Goal: Task Accomplishment & Management: Complete application form

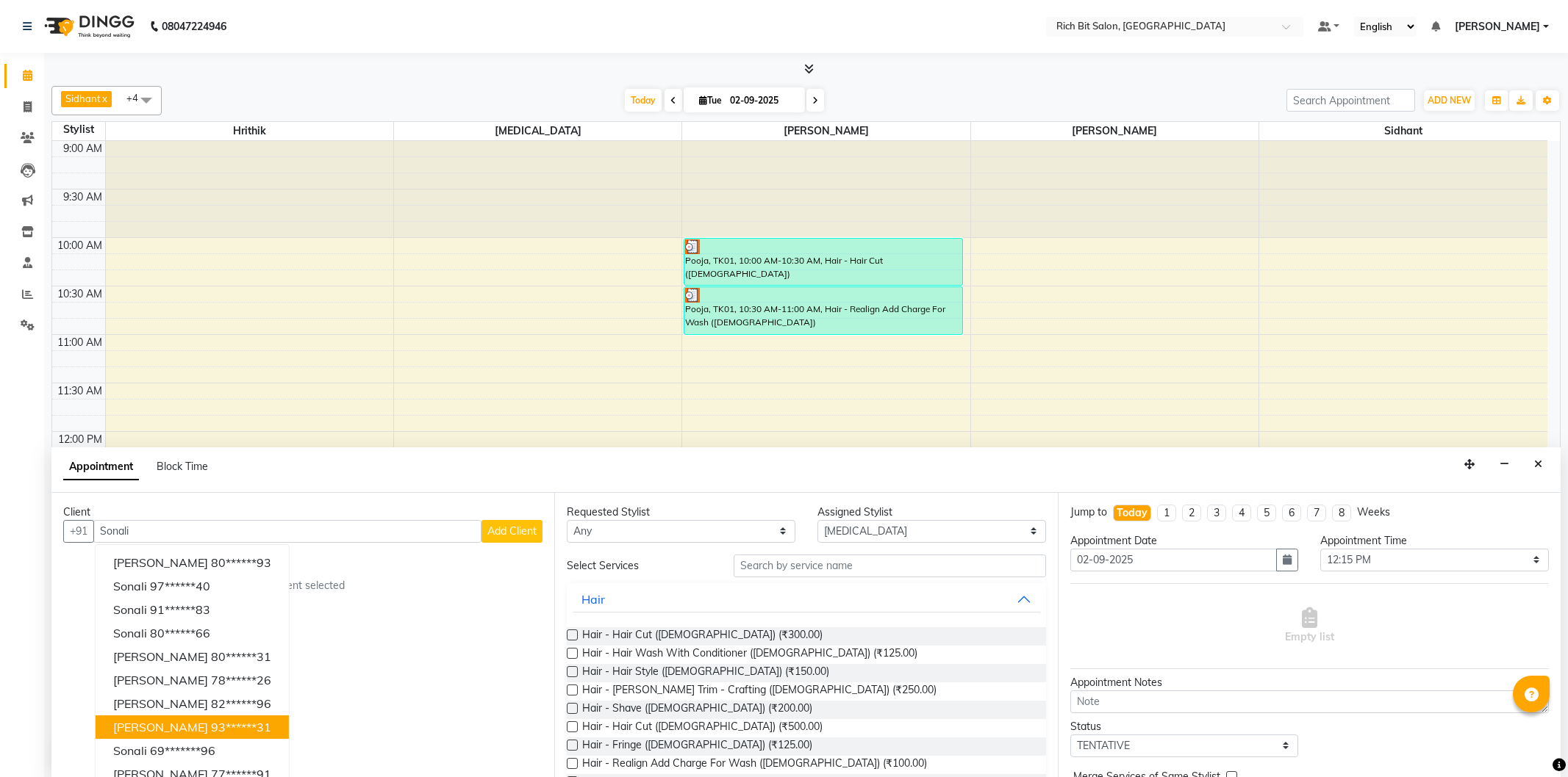
select select "74528"
select select "735"
select select "tentative"
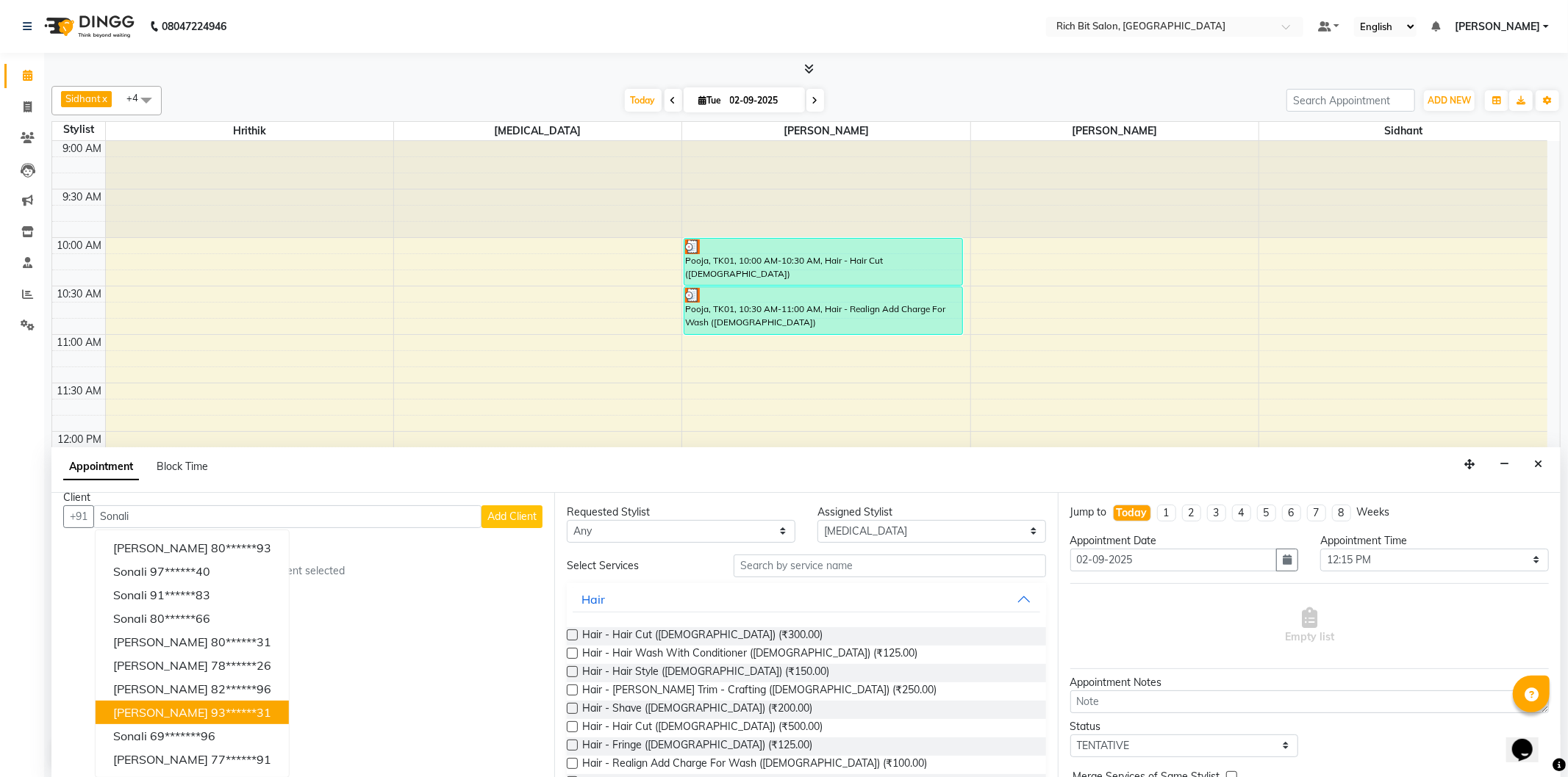
drag, startPoint x: 304, startPoint y: 537, endPoint x: 304, endPoint y: 522, distance: 15.0
click at [304, 529] on div "Client +91 [PERSON_NAME] [PERSON_NAME] 80******93 [PERSON_NAME] 97******40 [PER…" at bounding box center [303, 636] width 503 height 285
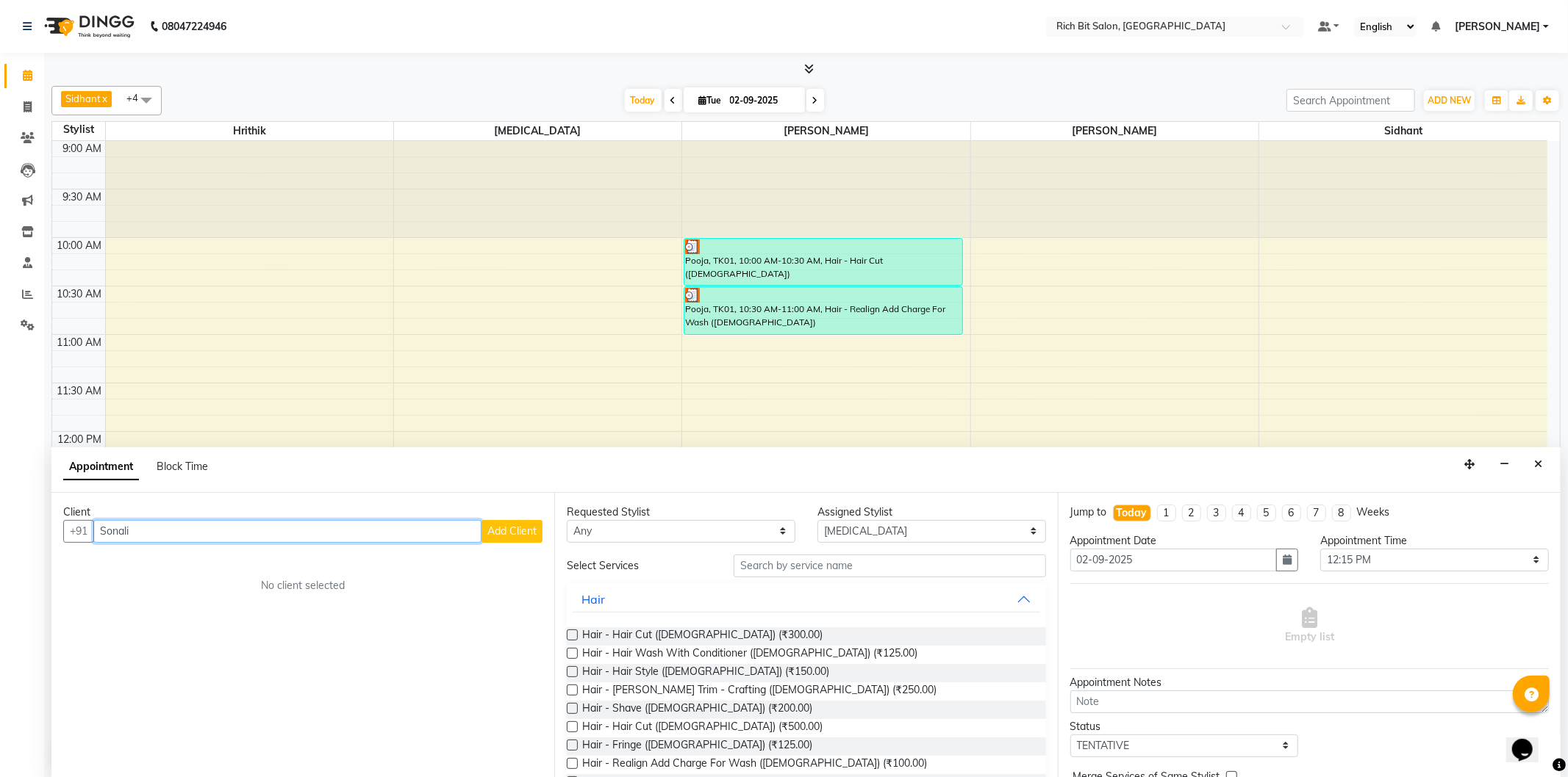
click at [304, 523] on input "Sonali" at bounding box center [288, 532] width 388 height 22
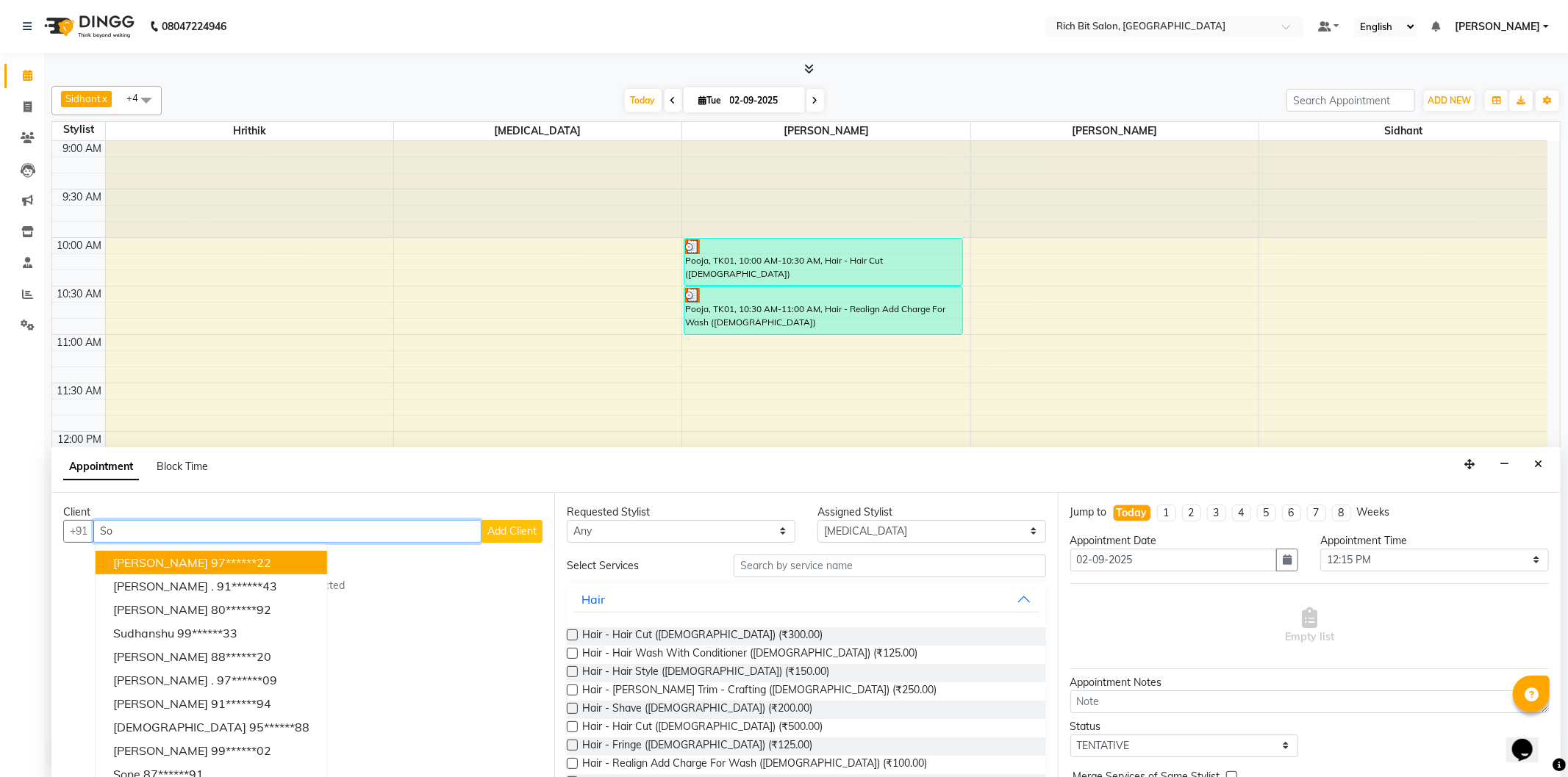
type input "S"
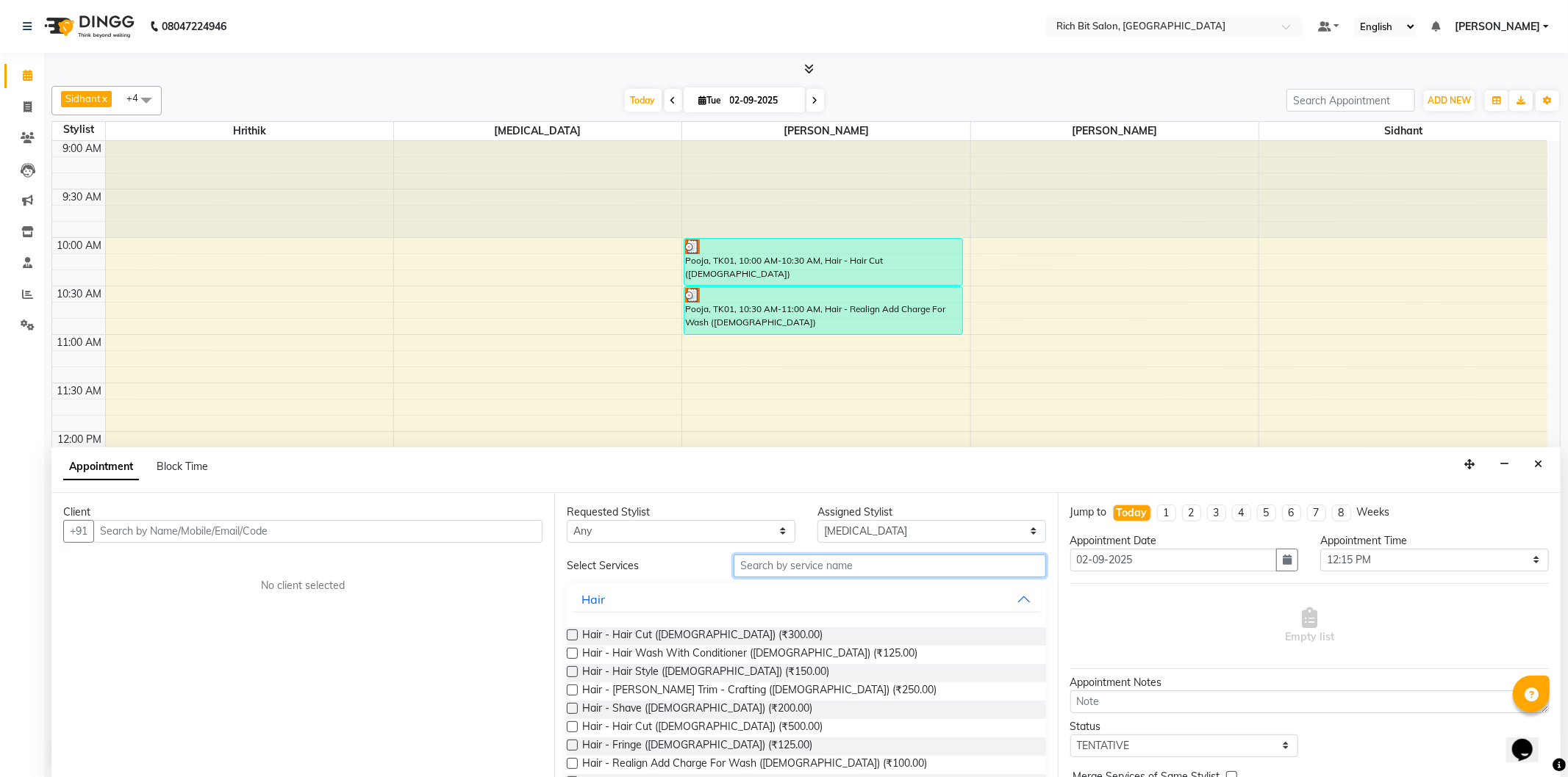
click at [772, 570] on input "text" at bounding box center [889, 566] width 312 height 22
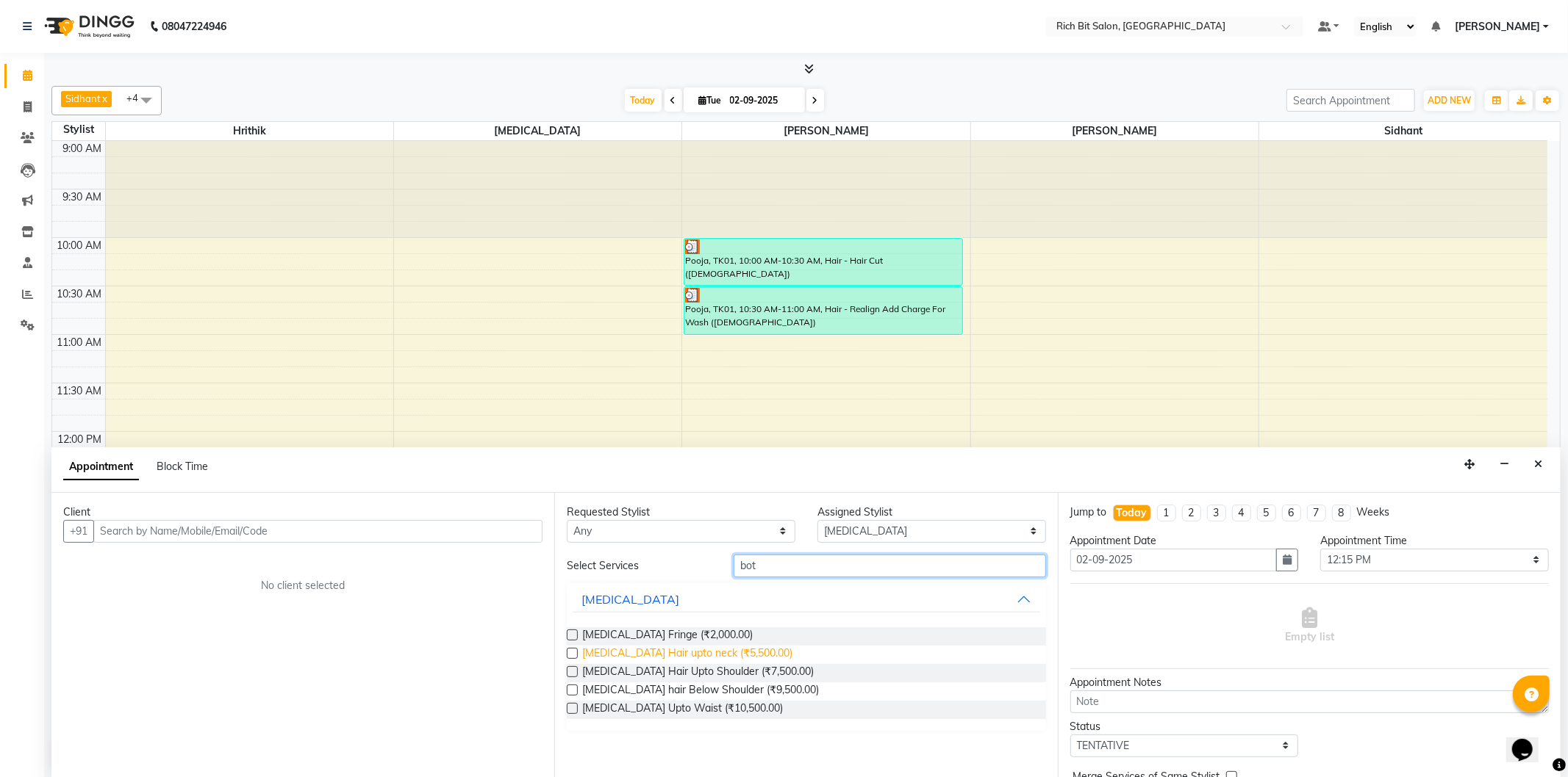
type input "bot"
click at [706, 654] on span "[MEDICAL_DATA] Hair upto neck (₹5,500.00)" at bounding box center [688, 655] width 210 height 19
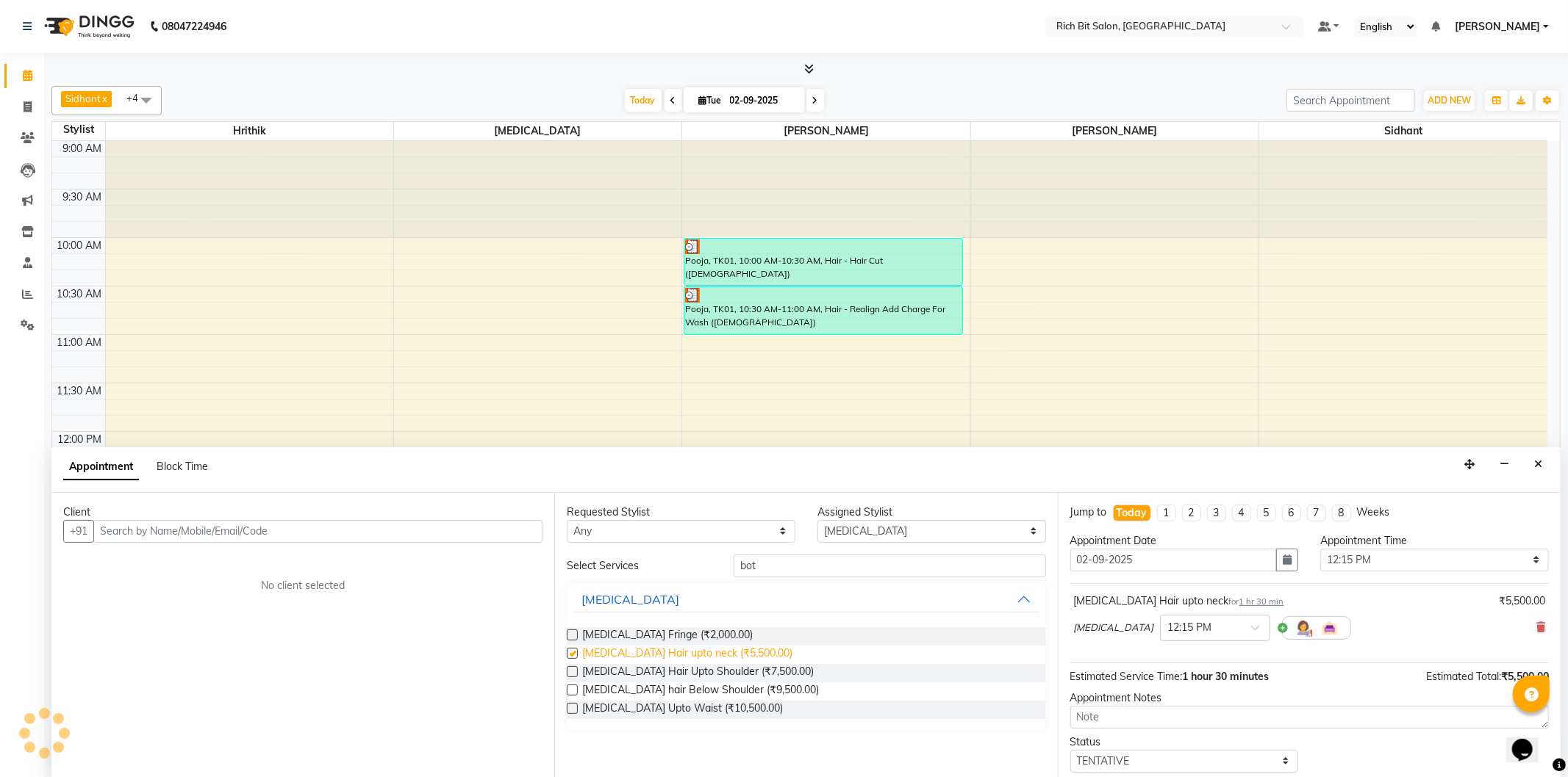
checkbox input "false"
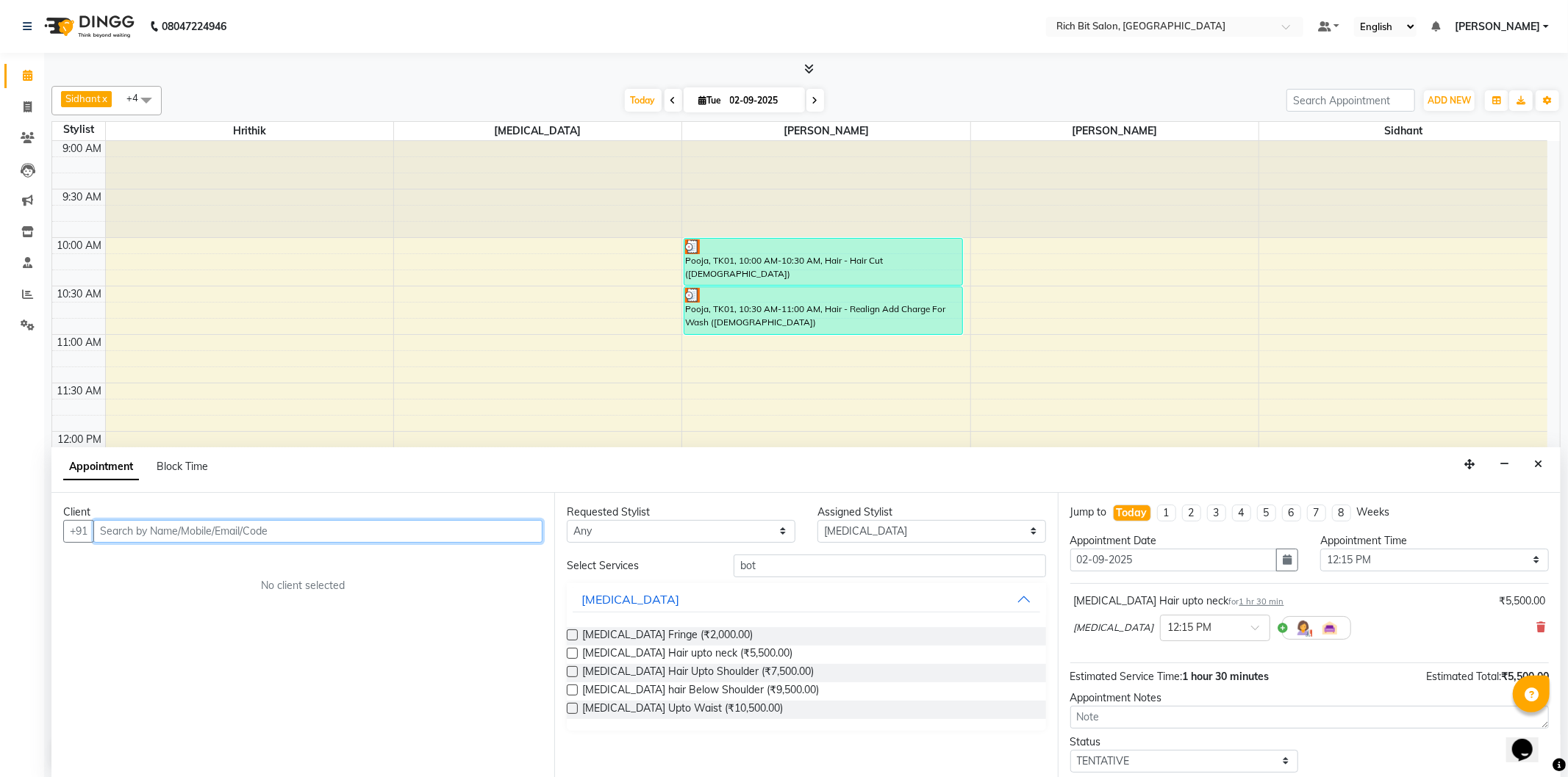
click at [207, 535] on input "text" at bounding box center [318, 532] width 450 height 22
click at [1536, 628] on icon at bounding box center [1540, 627] width 8 height 10
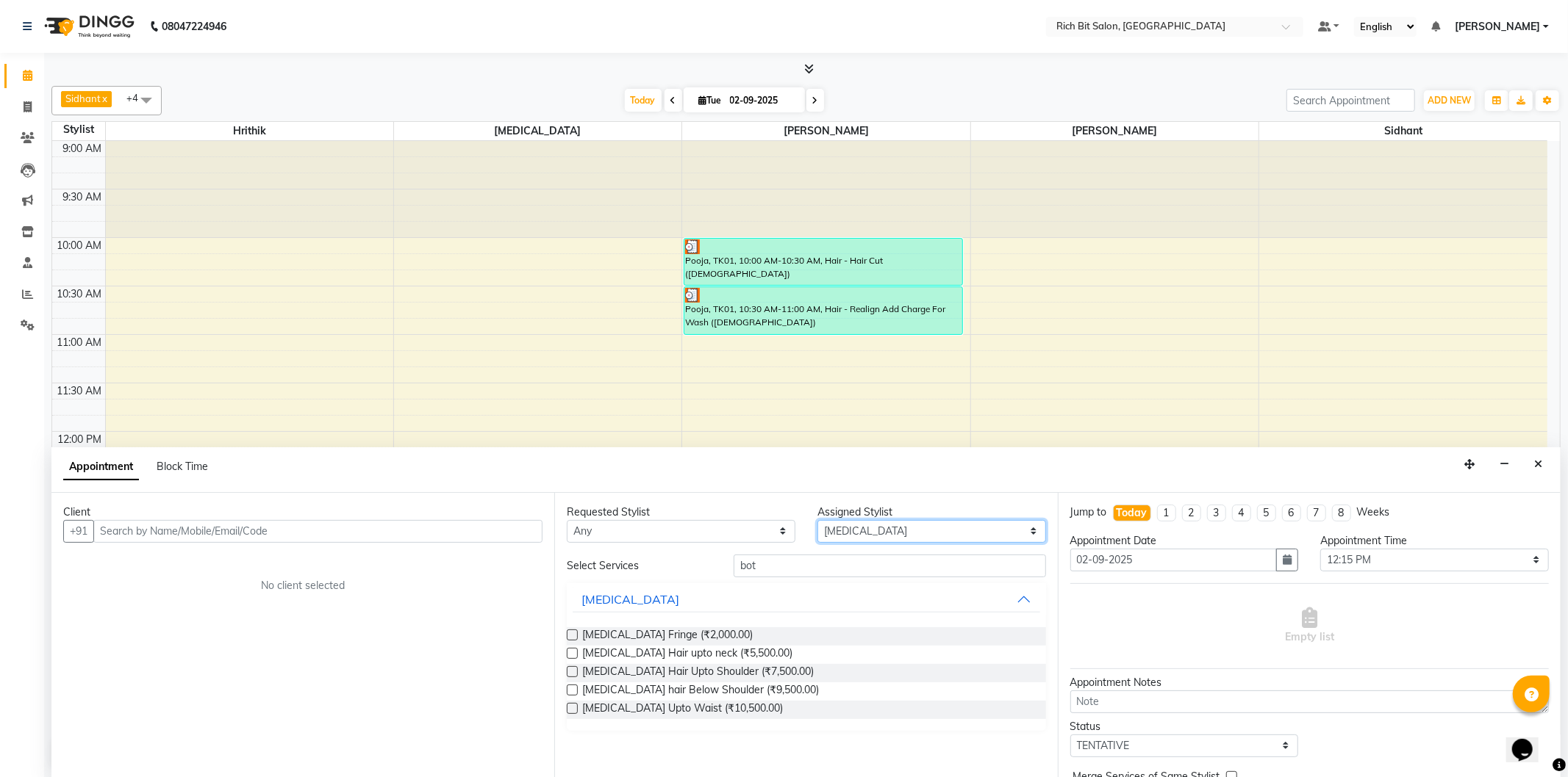
click at [895, 541] on select "Select [PERSON_NAME] [MEDICAL_DATA][PERSON_NAME] [PERSON_NAME] [PERSON_NAME]" at bounding box center [932, 532] width 229 height 22
select select "22908"
click at [818, 520] on select "Select [PERSON_NAME] [MEDICAL_DATA][PERSON_NAME] [PERSON_NAME] [PERSON_NAME]" at bounding box center [932, 532] width 229 height 22
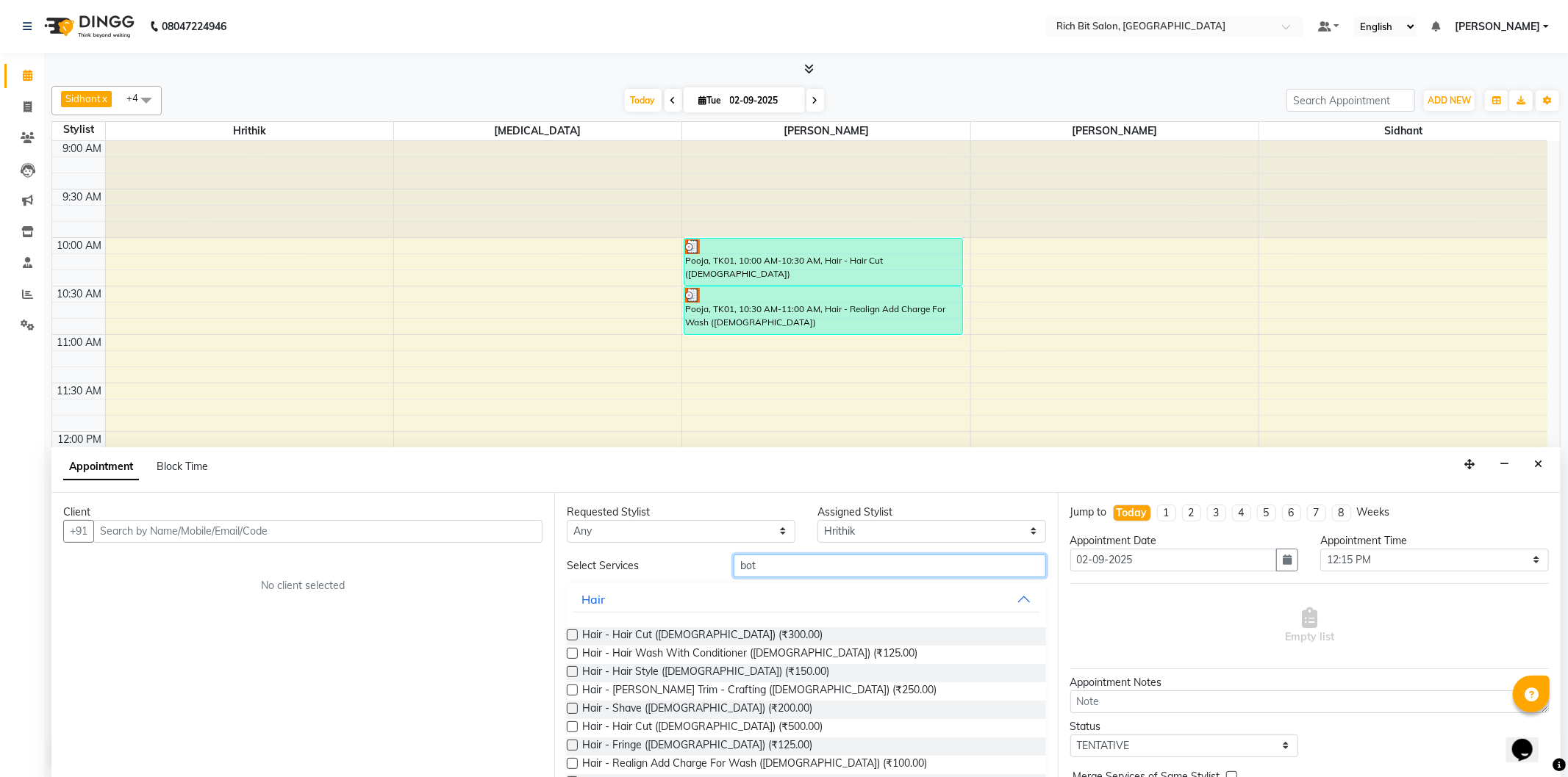
click at [891, 576] on input "bot" at bounding box center [889, 566] width 312 height 22
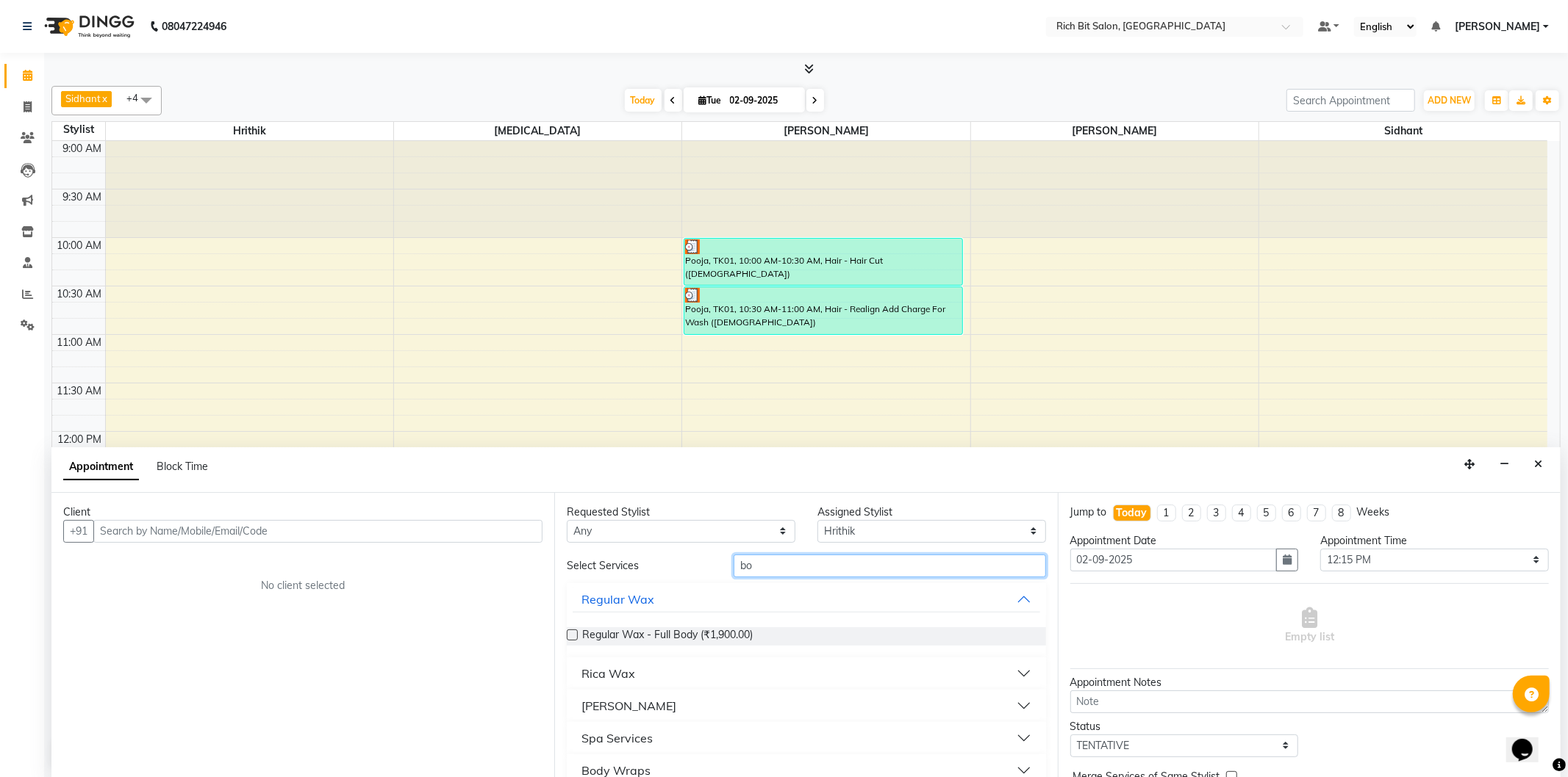
type input "bot"
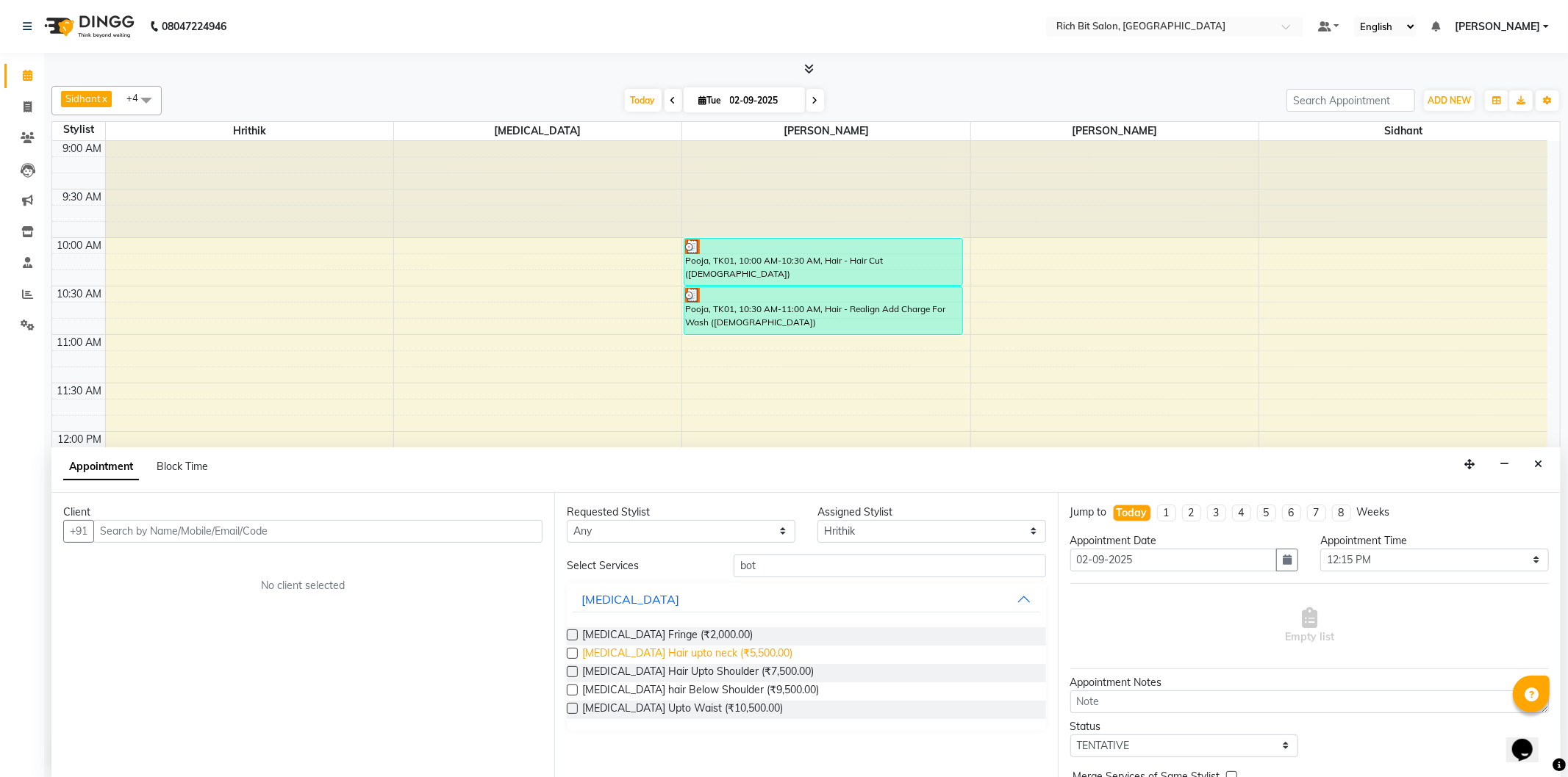
click at [677, 654] on span "[MEDICAL_DATA] Hair upto neck (₹5,500.00)" at bounding box center [688, 655] width 210 height 19
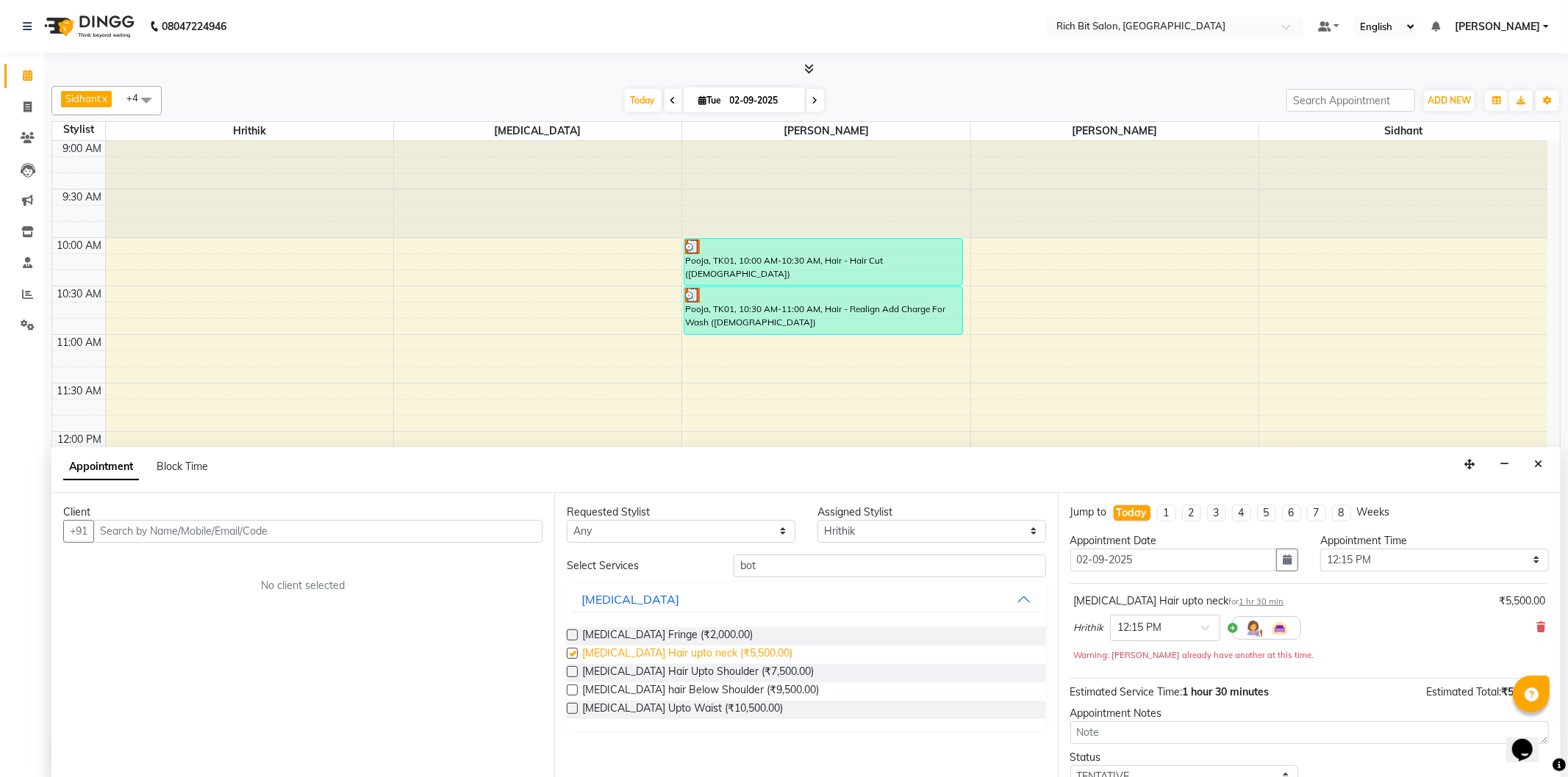
checkbox input "false"
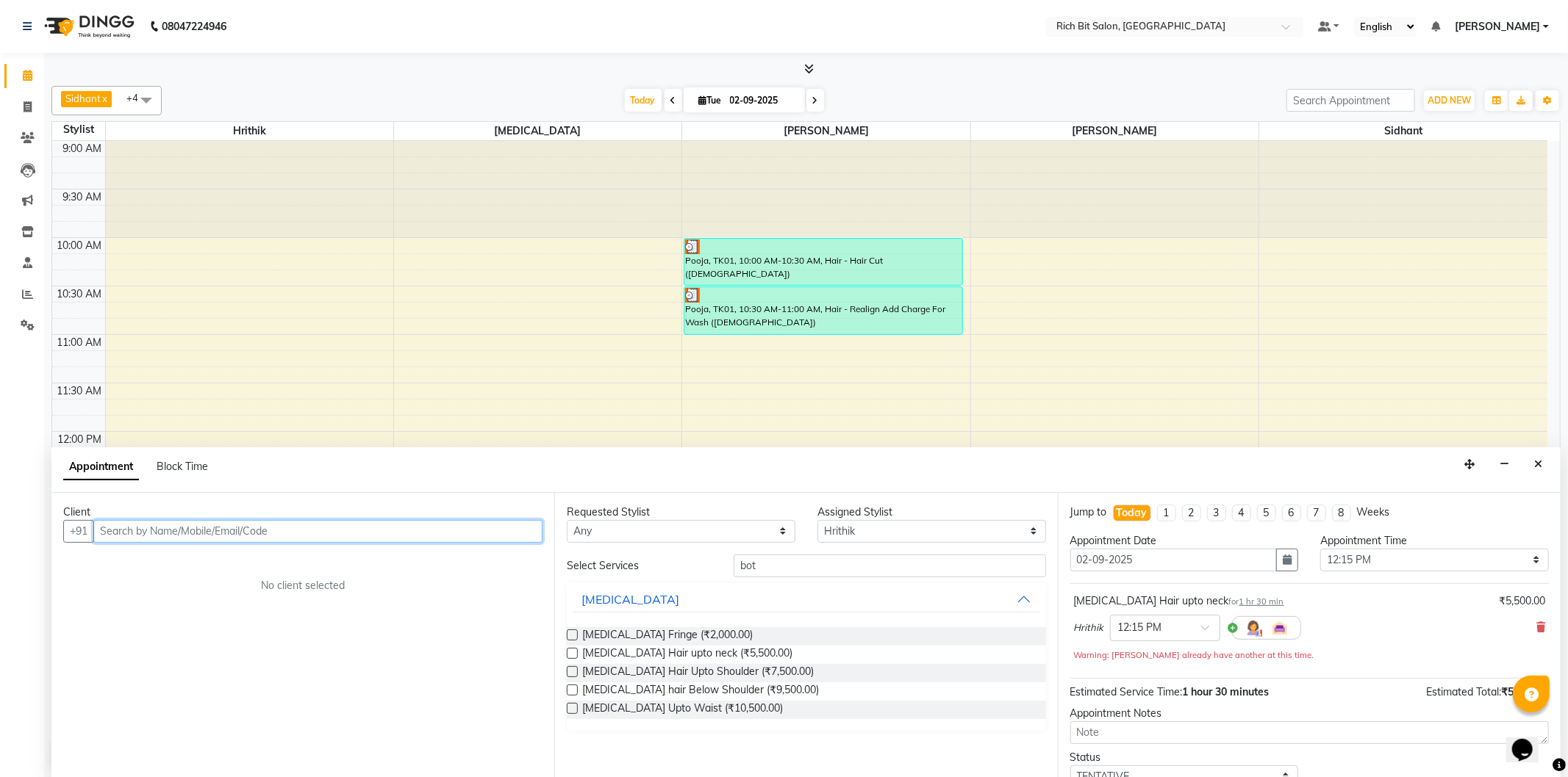
click at [277, 541] on input "text" at bounding box center [318, 532] width 450 height 22
type input "7888105520"
click at [510, 538] on button "Add Client" at bounding box center [511, 532] width 61 height 22
select select "22"
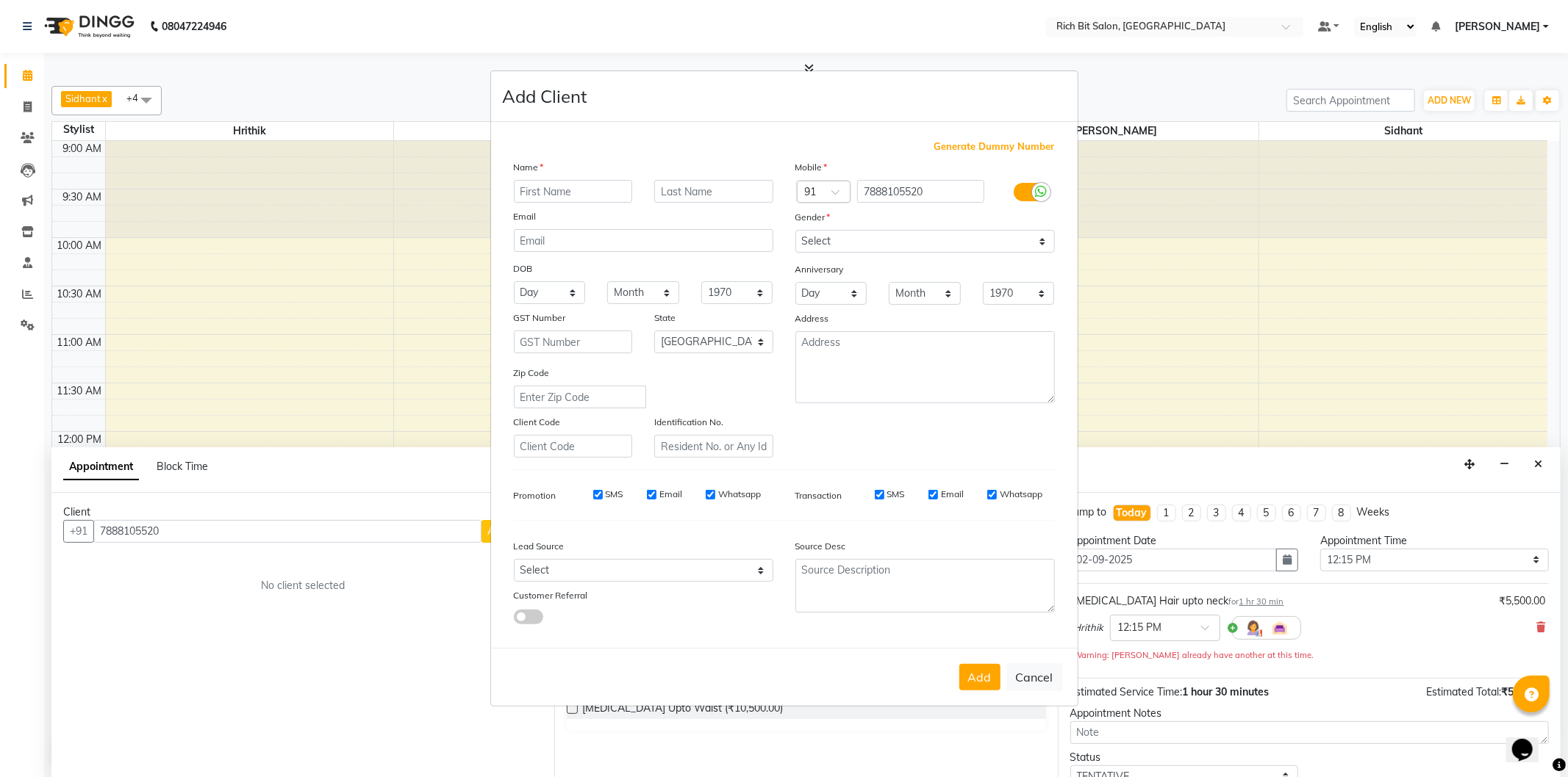
click at [557, 185] on input "text" at bounding box center [573, 191] width 119 height 22
type input "riya"
click at [688, 197] on input "text" at bounding box center [713, 191] width 119 height 22
type input "b"
click at [1003, 239] on select "Select [DEMOGRAPHIC_DATA] [DEMOGRAPHIC_DATA] Other Prefer Not To Say" at bounding box center [925, 242] width 259 height 22
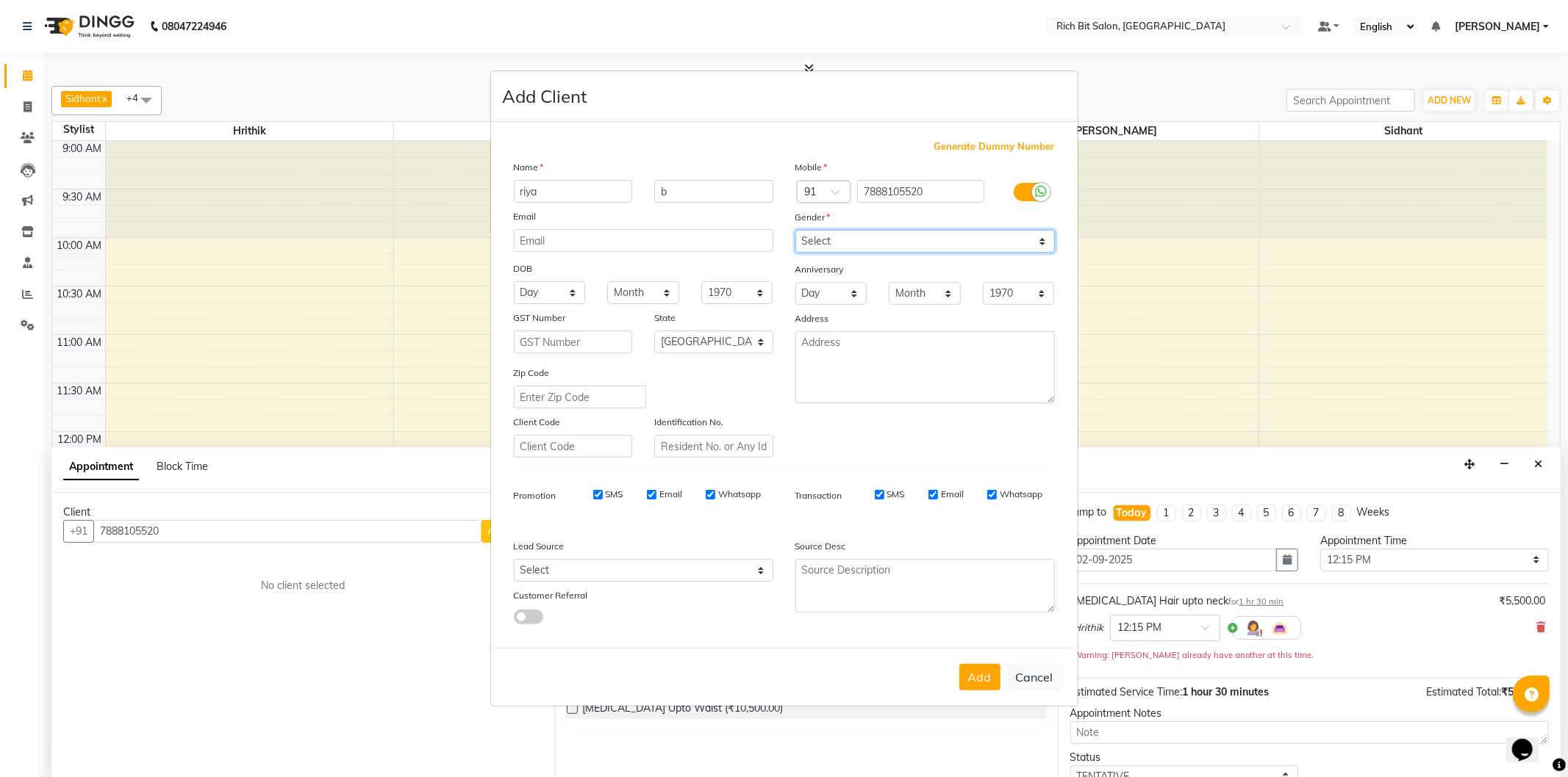
select select "[DEMOGRAPHIC_DATA]"
click at [795, 230] on select "Select [DEMOGRAPHIC_DATA] [DEMOGRAPHIC_DATA] Other Prefer Not To Say" at bounding box center [925, 242] width 259 height 22
click at [968, 677] on button "Add" at bounding box center [980, 677] width 41 height 26
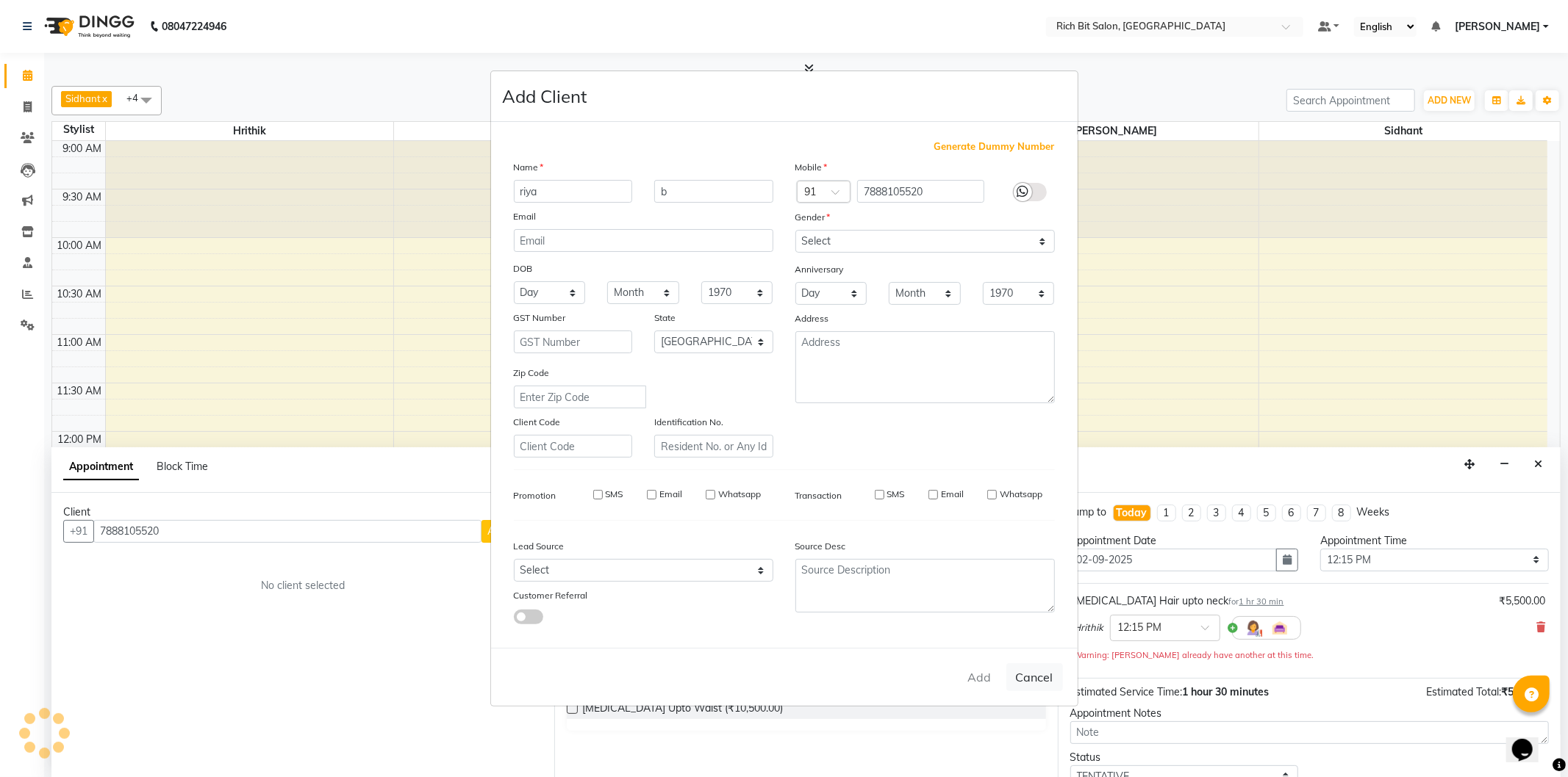
type input "78******20"
select select
select select "null"
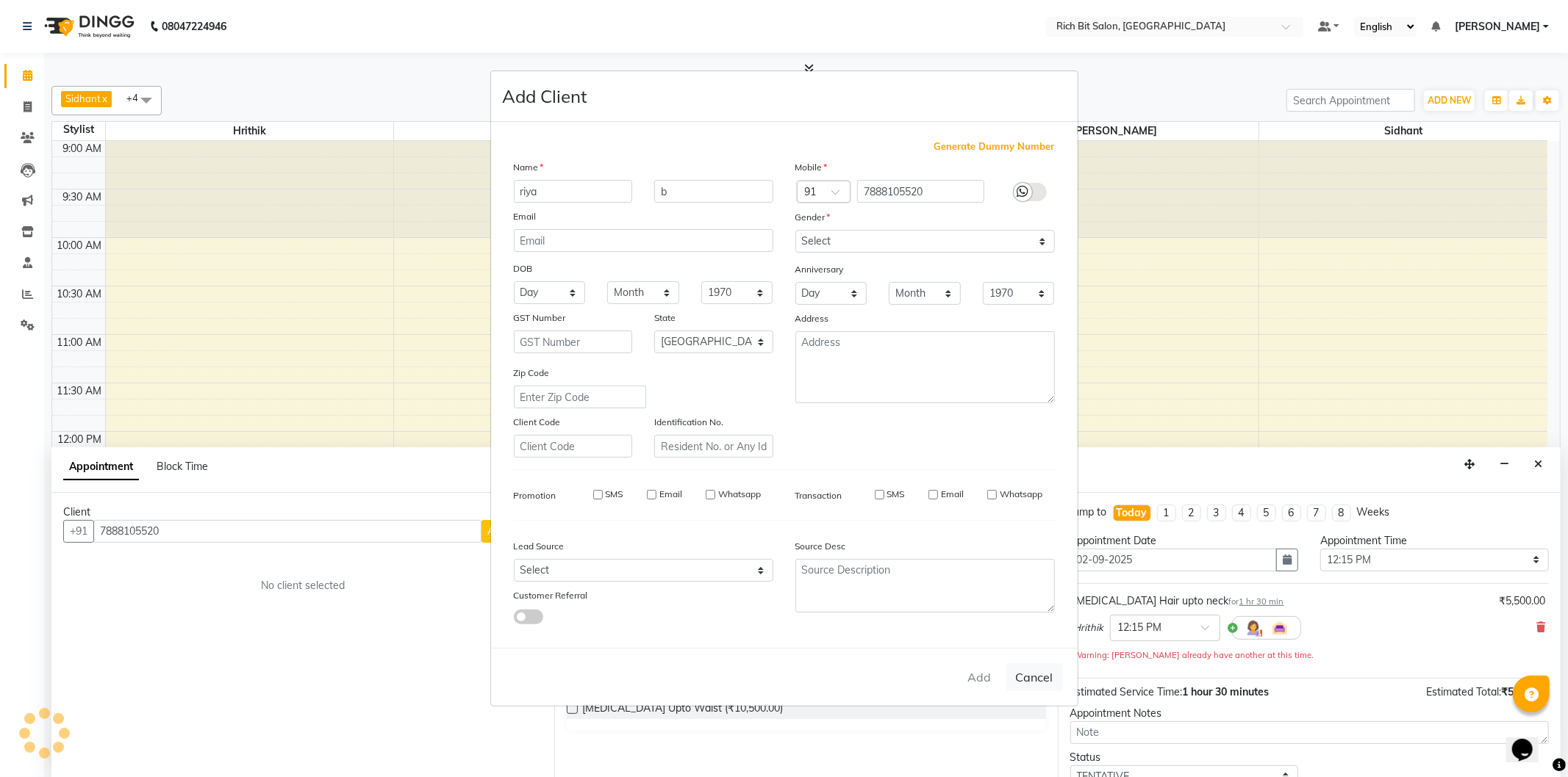
select select
checkbox input "false"
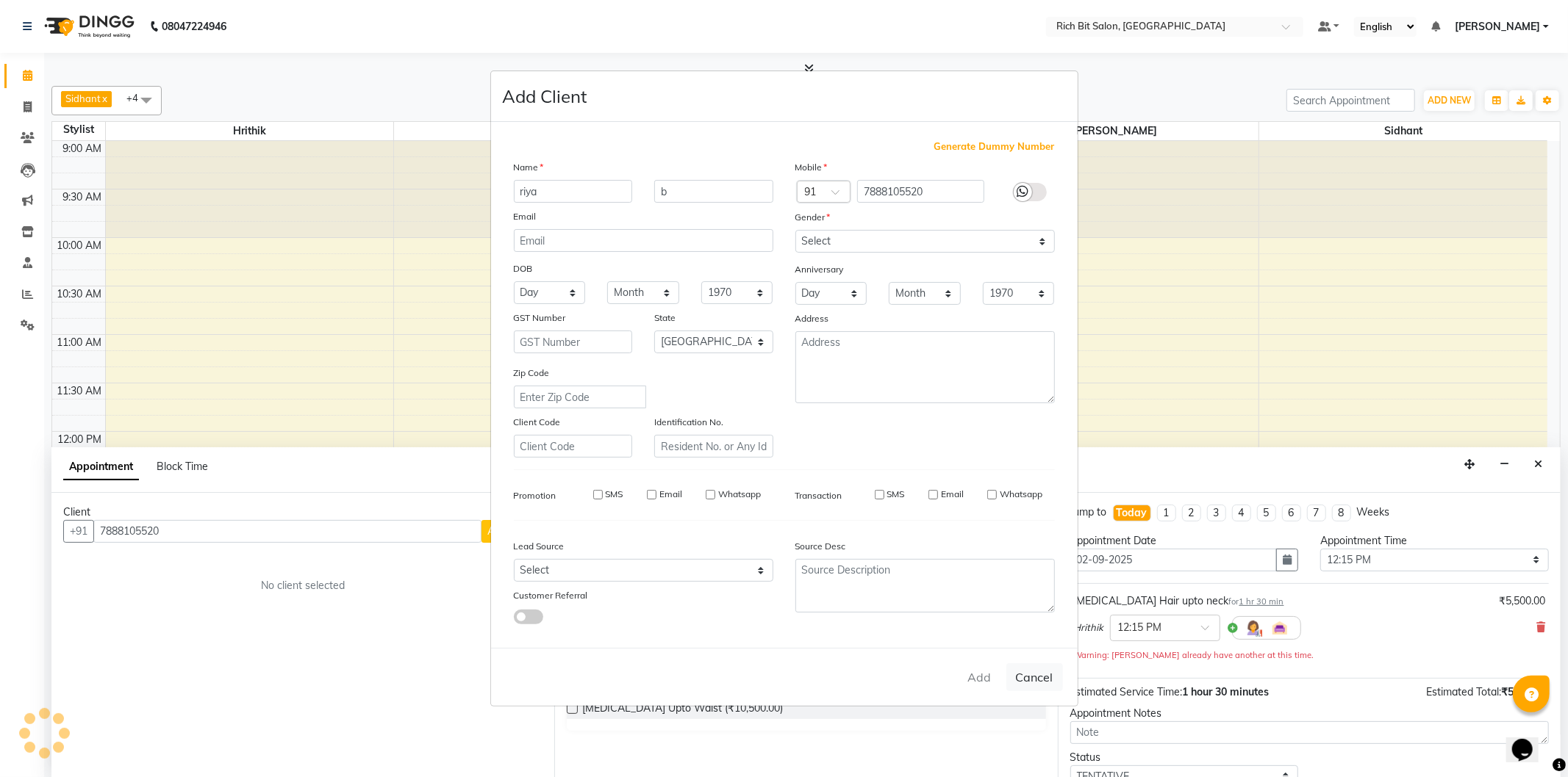
checkbox input "false"
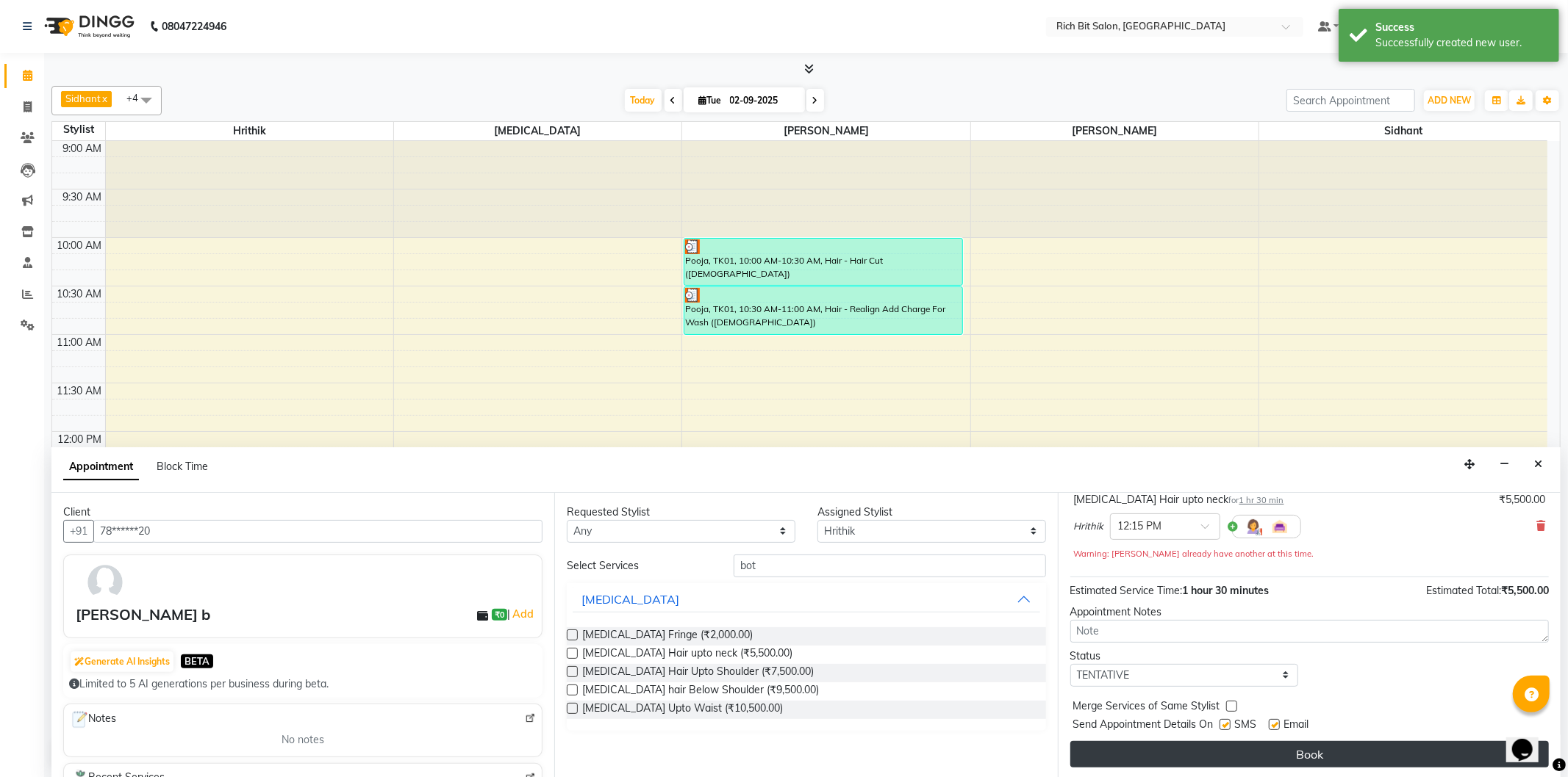
scroll to position [104, 0]
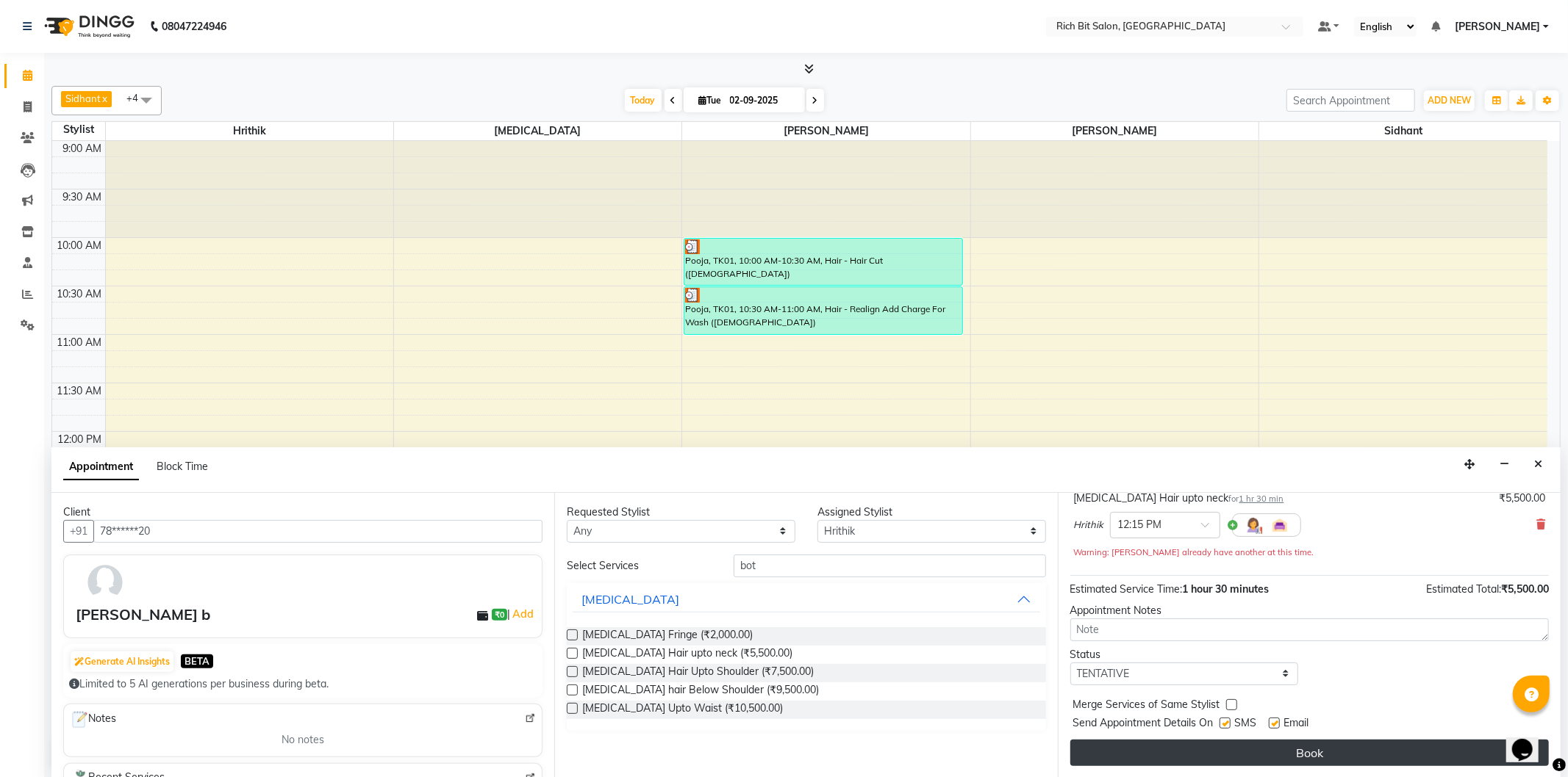
click at [1276, 746] on button "Book" at bounding box center [1309, 753] width 479 height 26
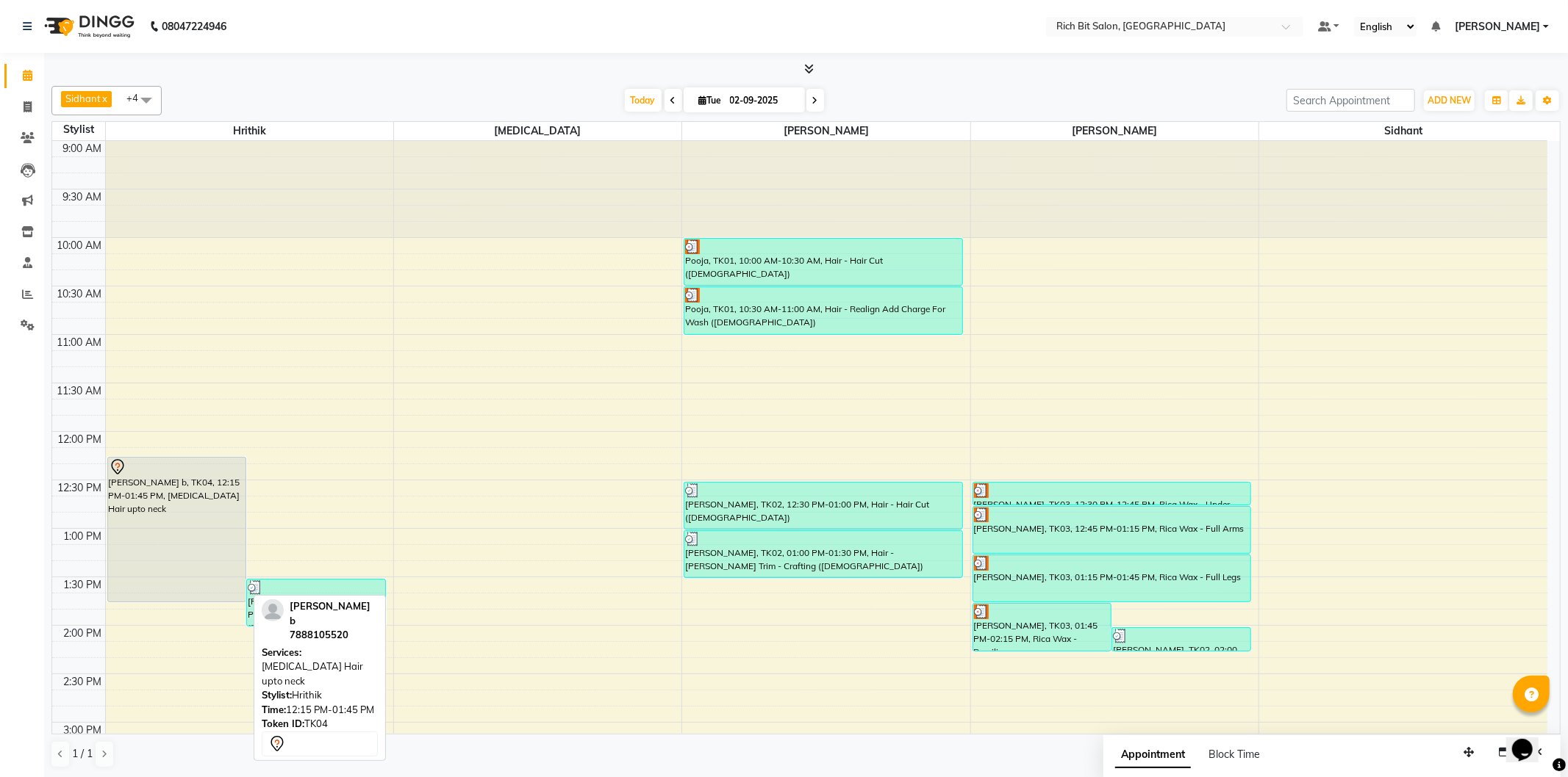
click at [150, 558] on div "[PERSON_NAME] b, TK04, 12:15 PM-01:45 PM, [MEDICAL_DATA] Hair upto neck" at bounding box center [177, 530] width 139 height 144
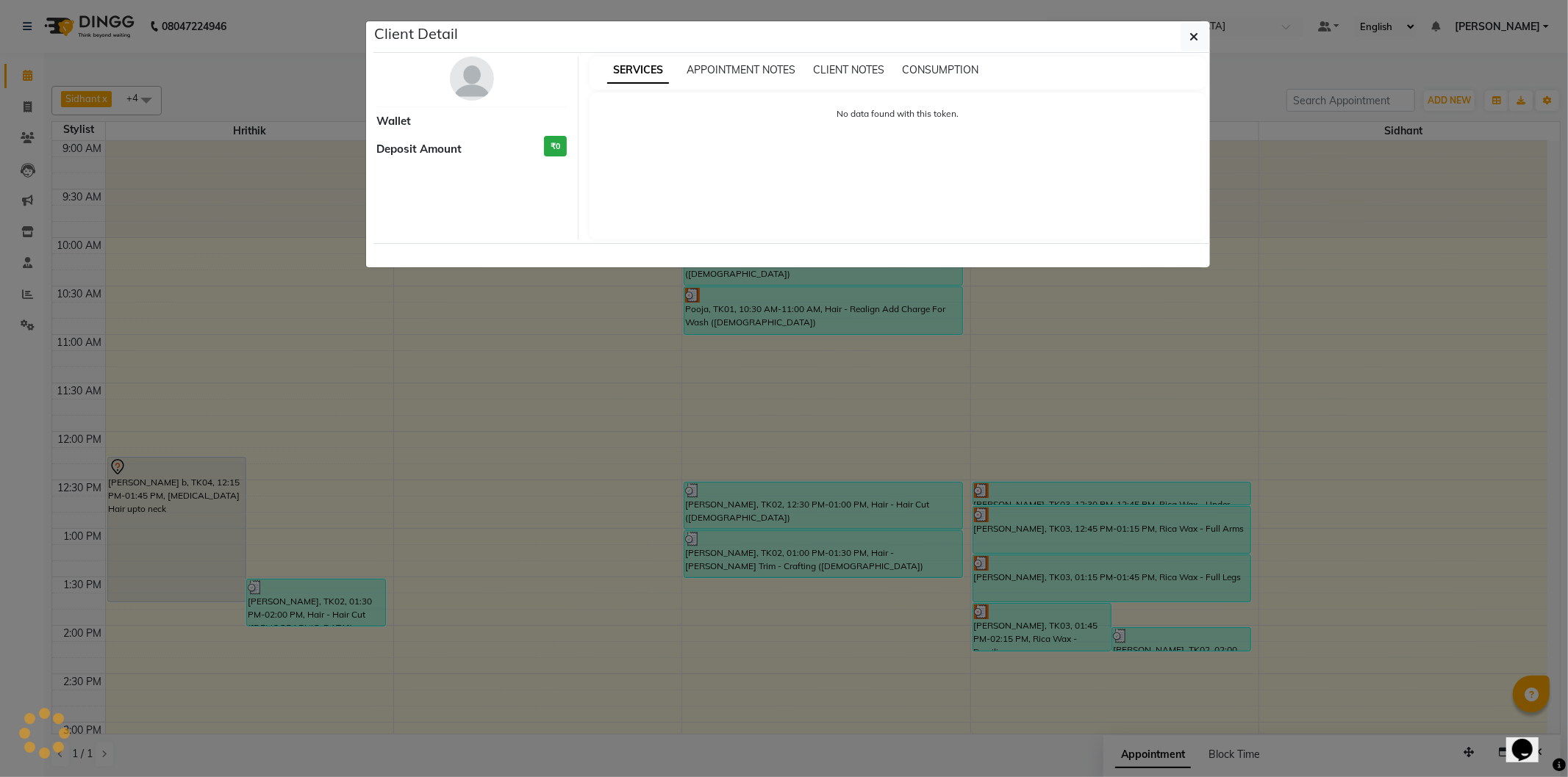
select select "7"
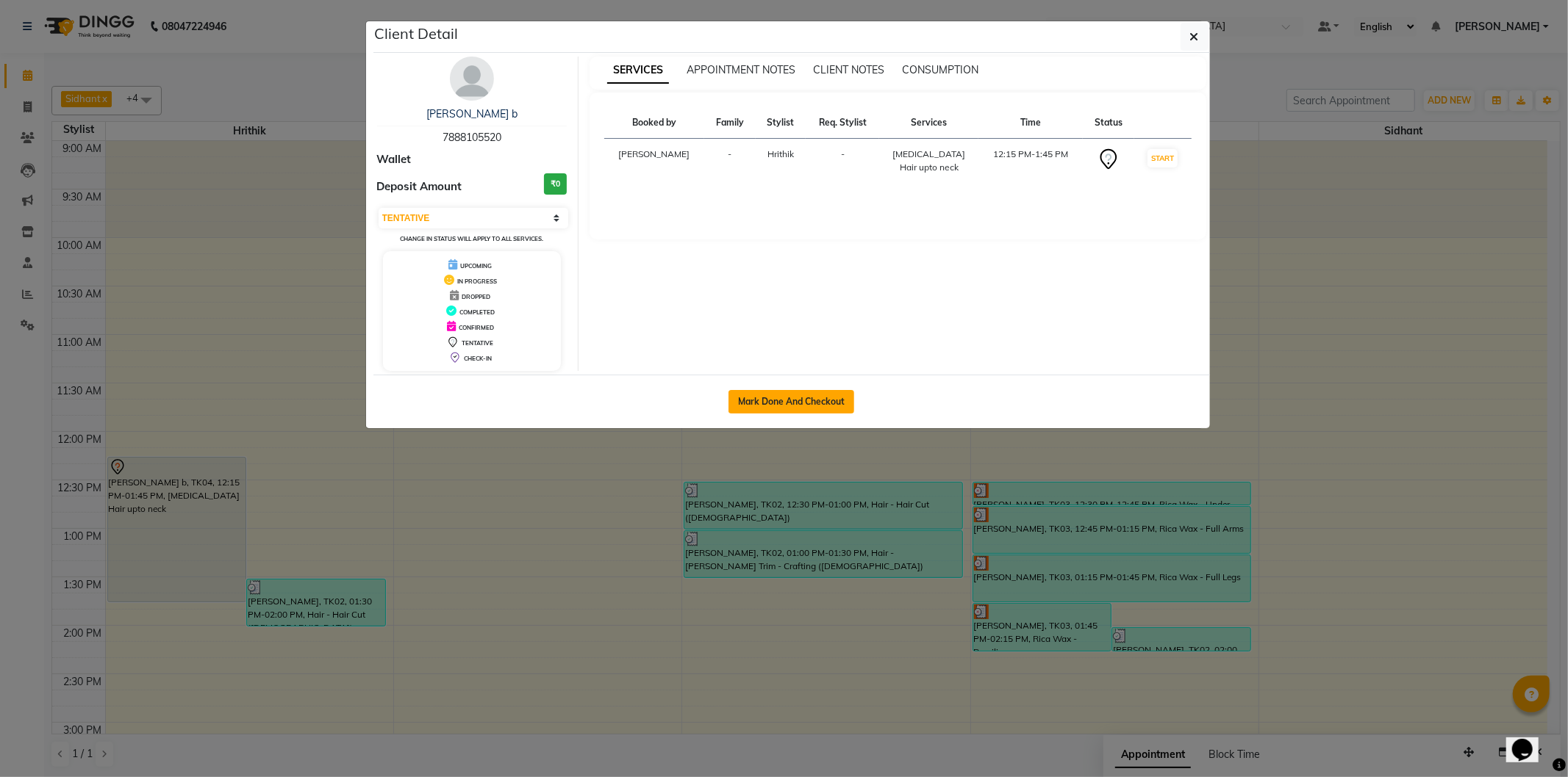
click at [770, 398] on button "Mark Done And Checkout" at bounding box center [791, 402] width 126 height 23
select select "service"
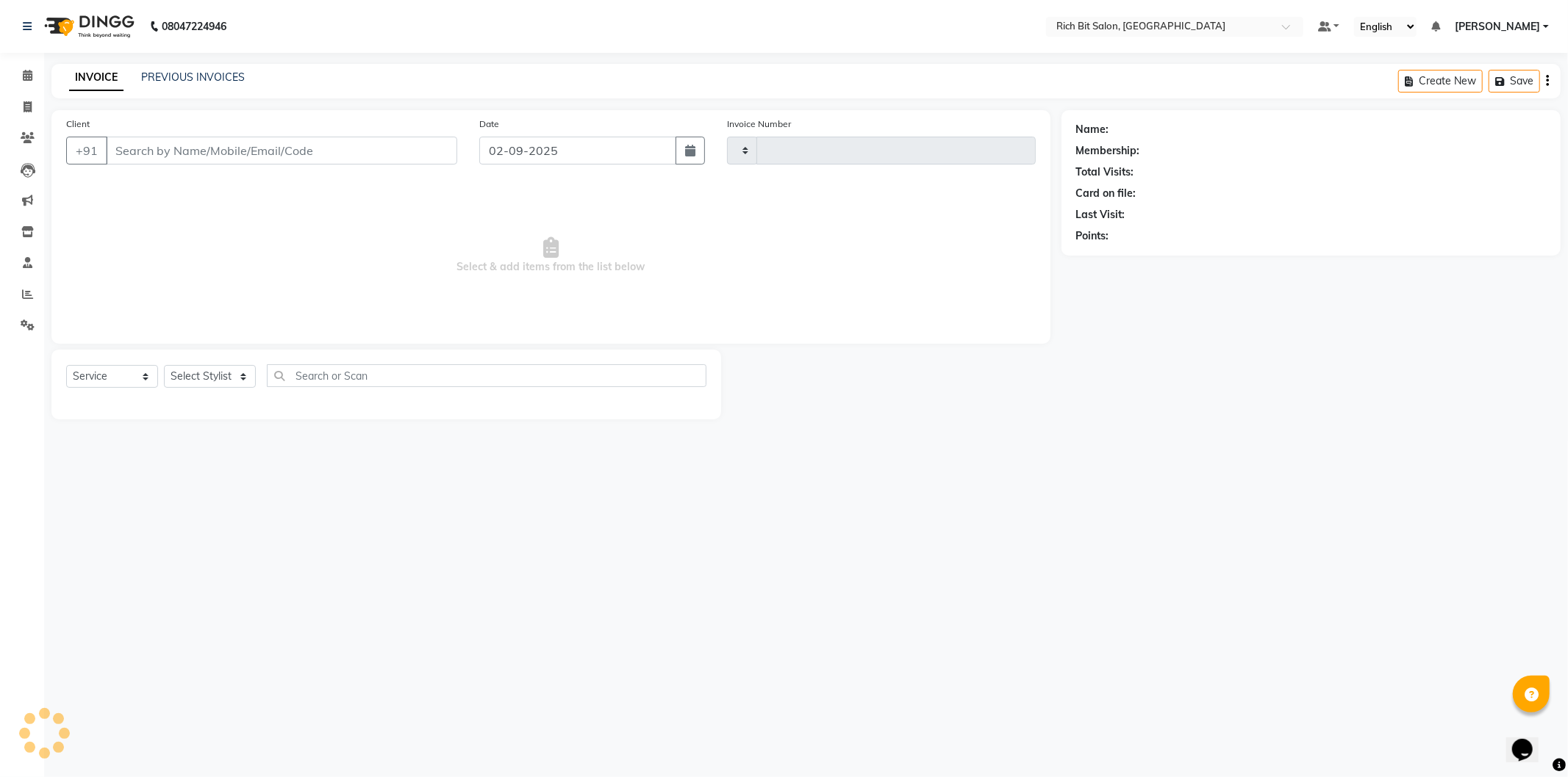
type input "1125"
type input "78******20"
select select "609"
select select "22908"
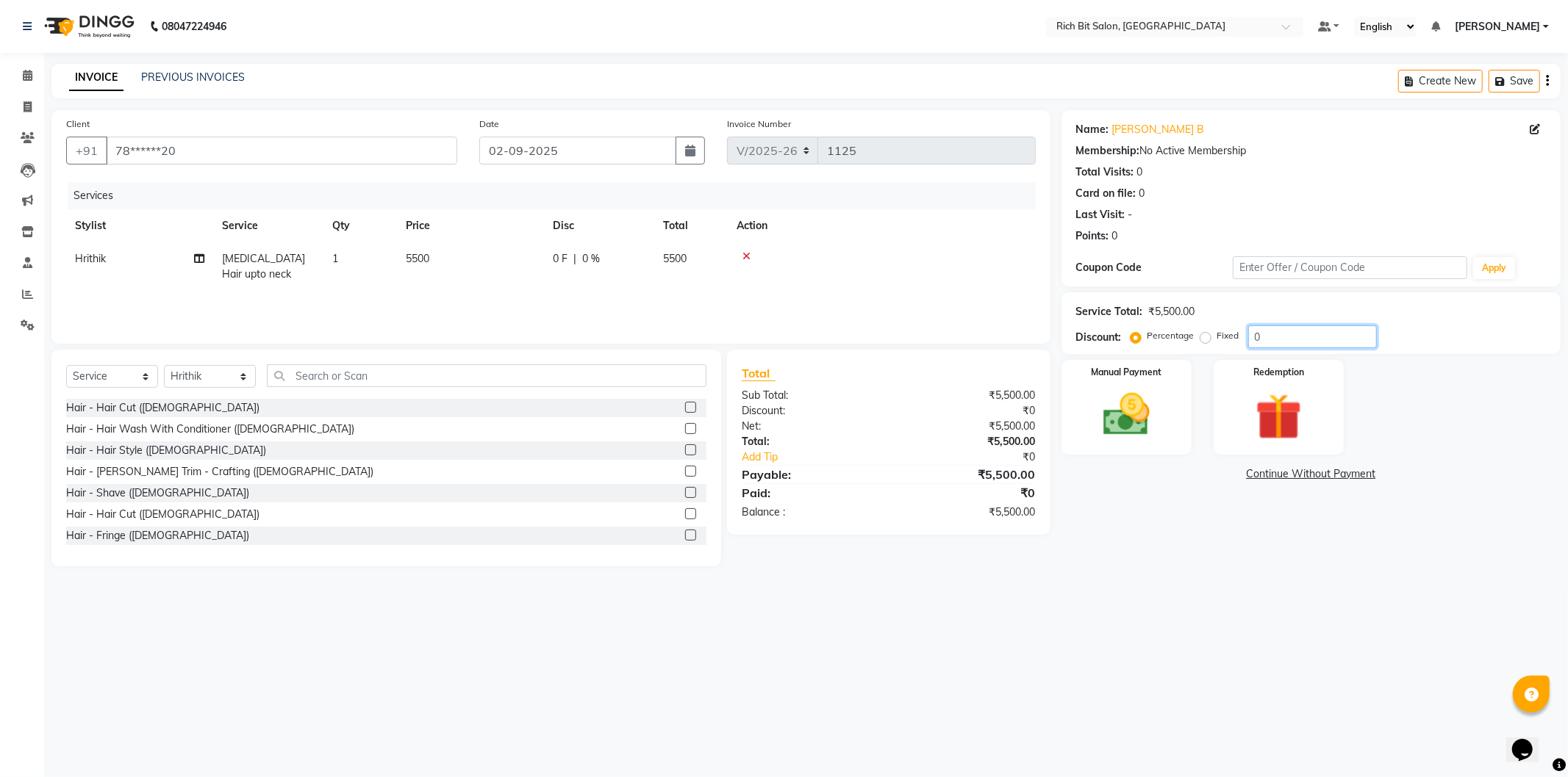
click at [1270, 333] on input "0" at bounding box center [1312, 337] width 128 height 22
click at [1218, 340] on label "Fixed" at bounding box center [1229, 336] width 22 height 13
click at [1204, 340] on input "Fixed" at bounding box center [1208, 335] width 10 height 10
radio input "true"
click at [1265, 340] on input "0" at bounding box center [1312, 337] width 128 height 22
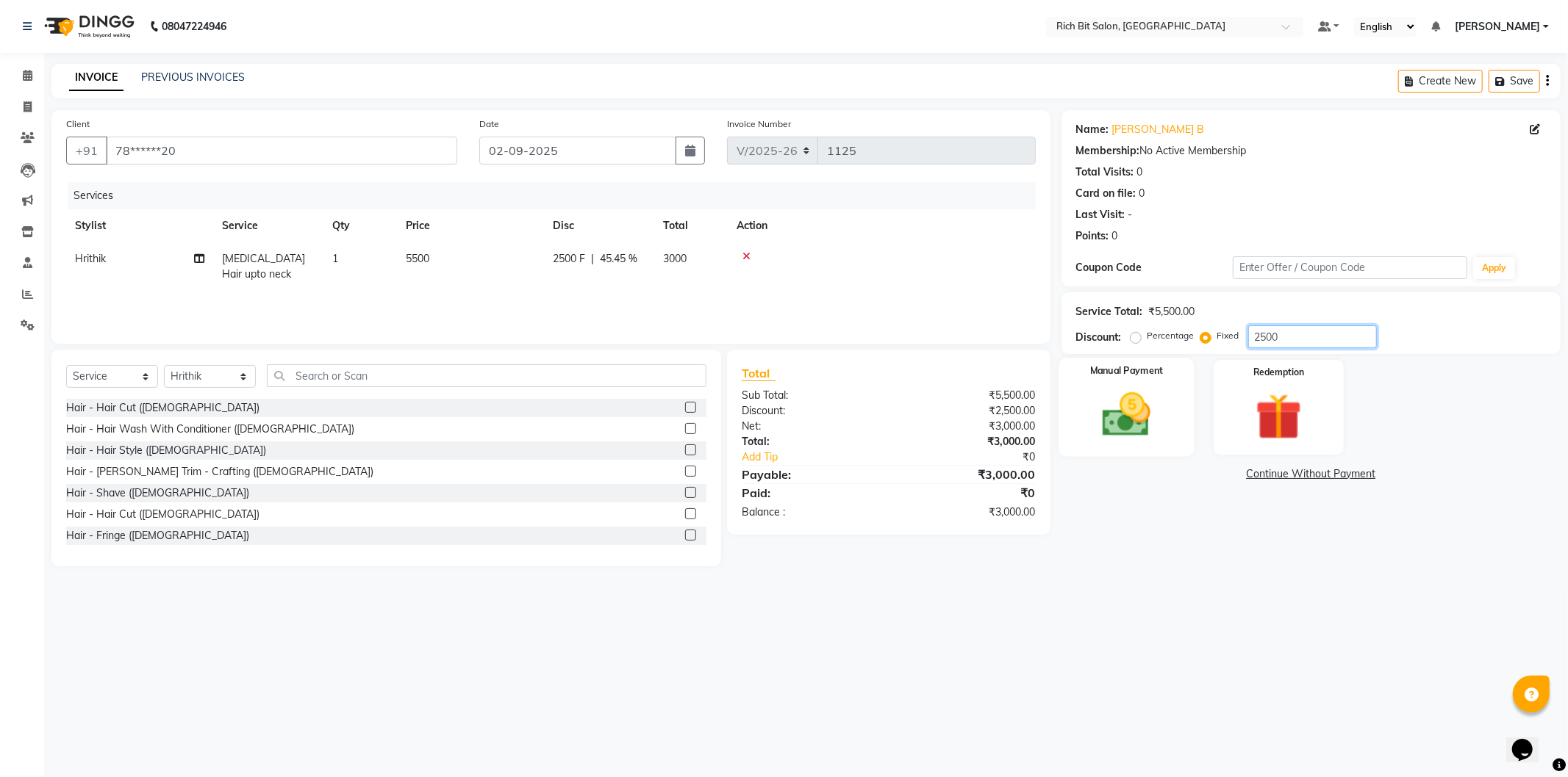
type input "2500"
click at [1187, 451] on div "Manual Payment" at bounding box center [1126, 406] width 135 height 98
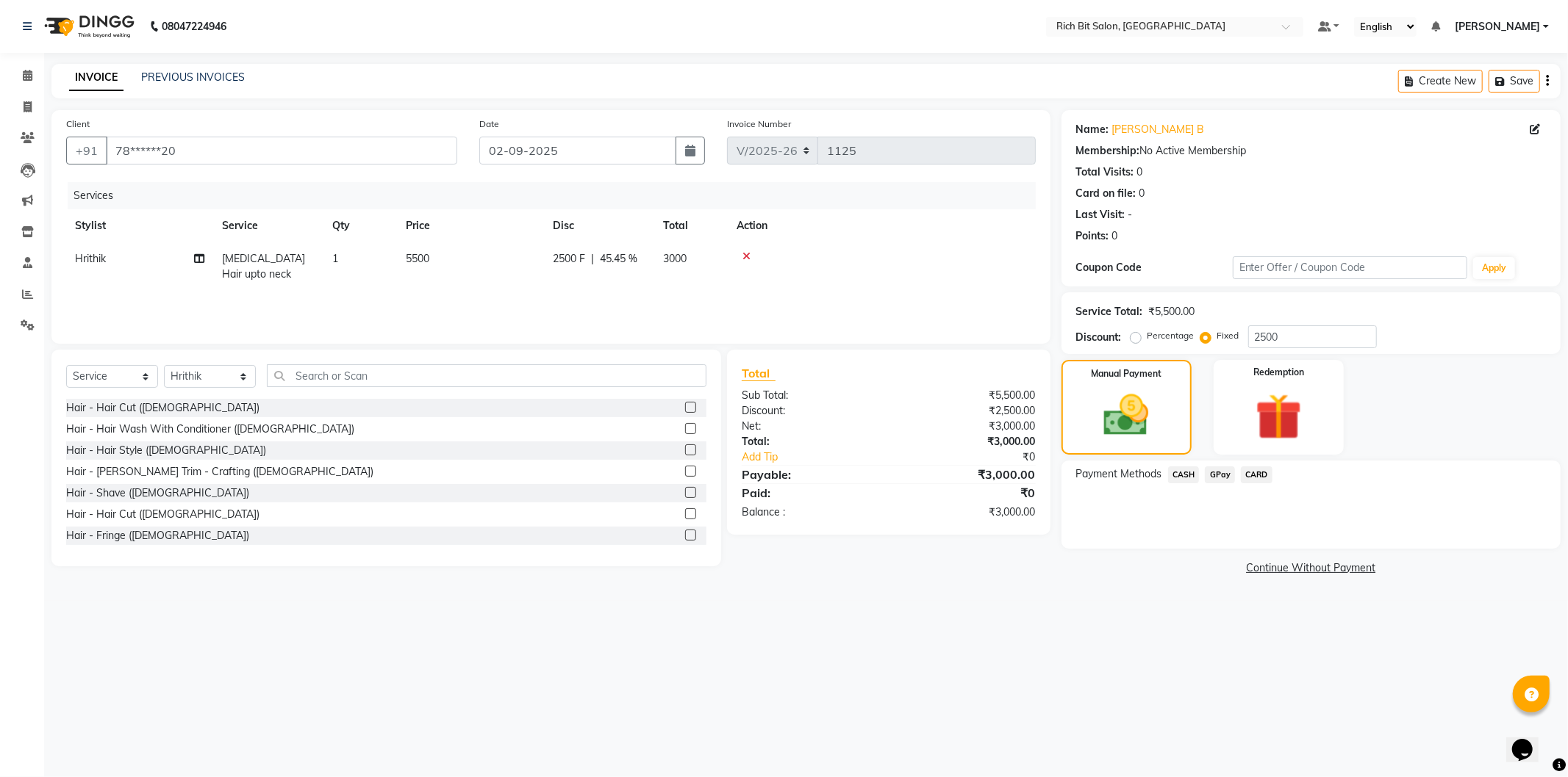
click at [1221, 476] on span "GPay" at bounding box center [1220, 475] width 30 height 17
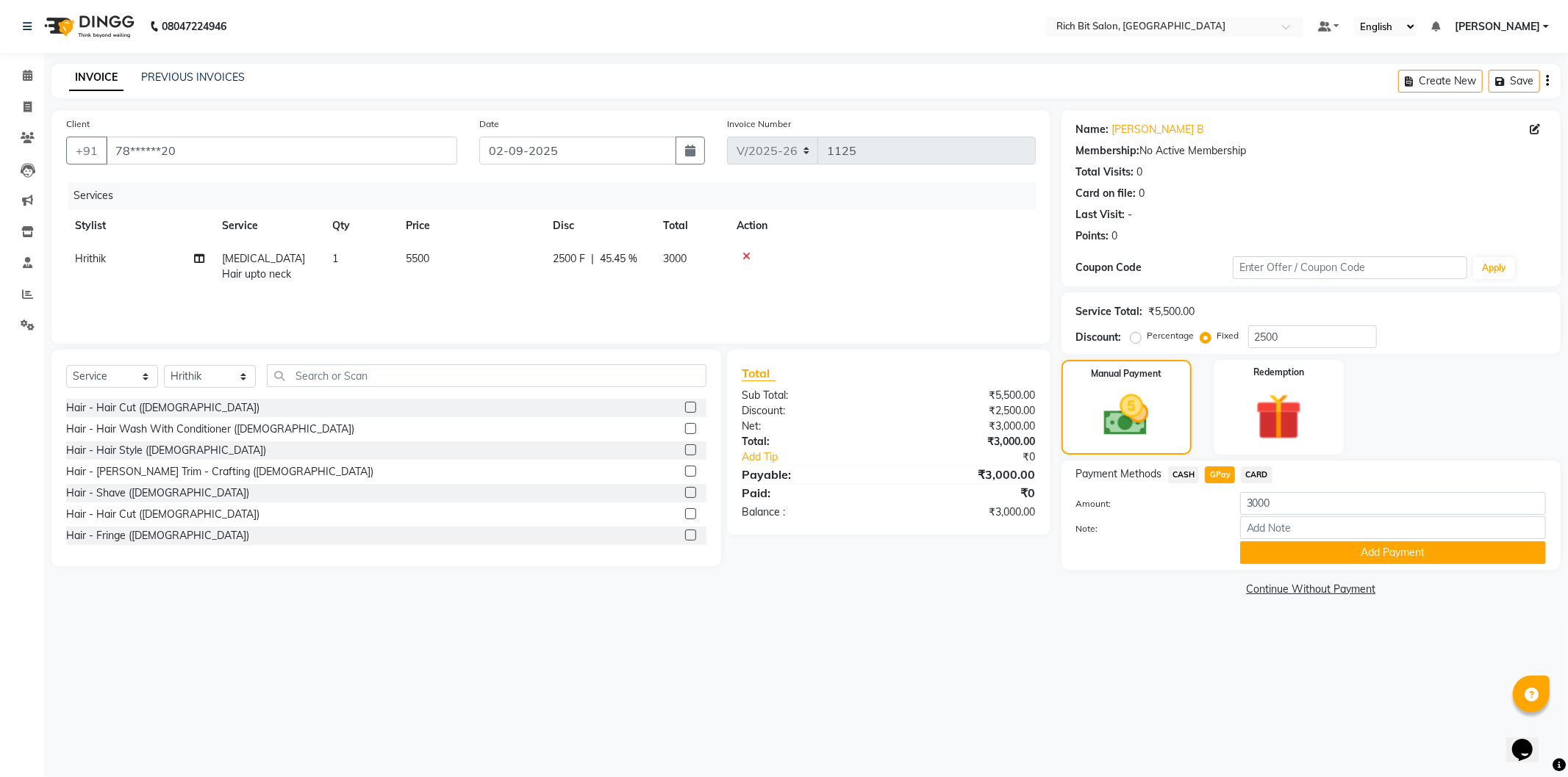
click at [1275, 548] on button "Add Payment" at bounding box center [1393, 552] width 305 height 22
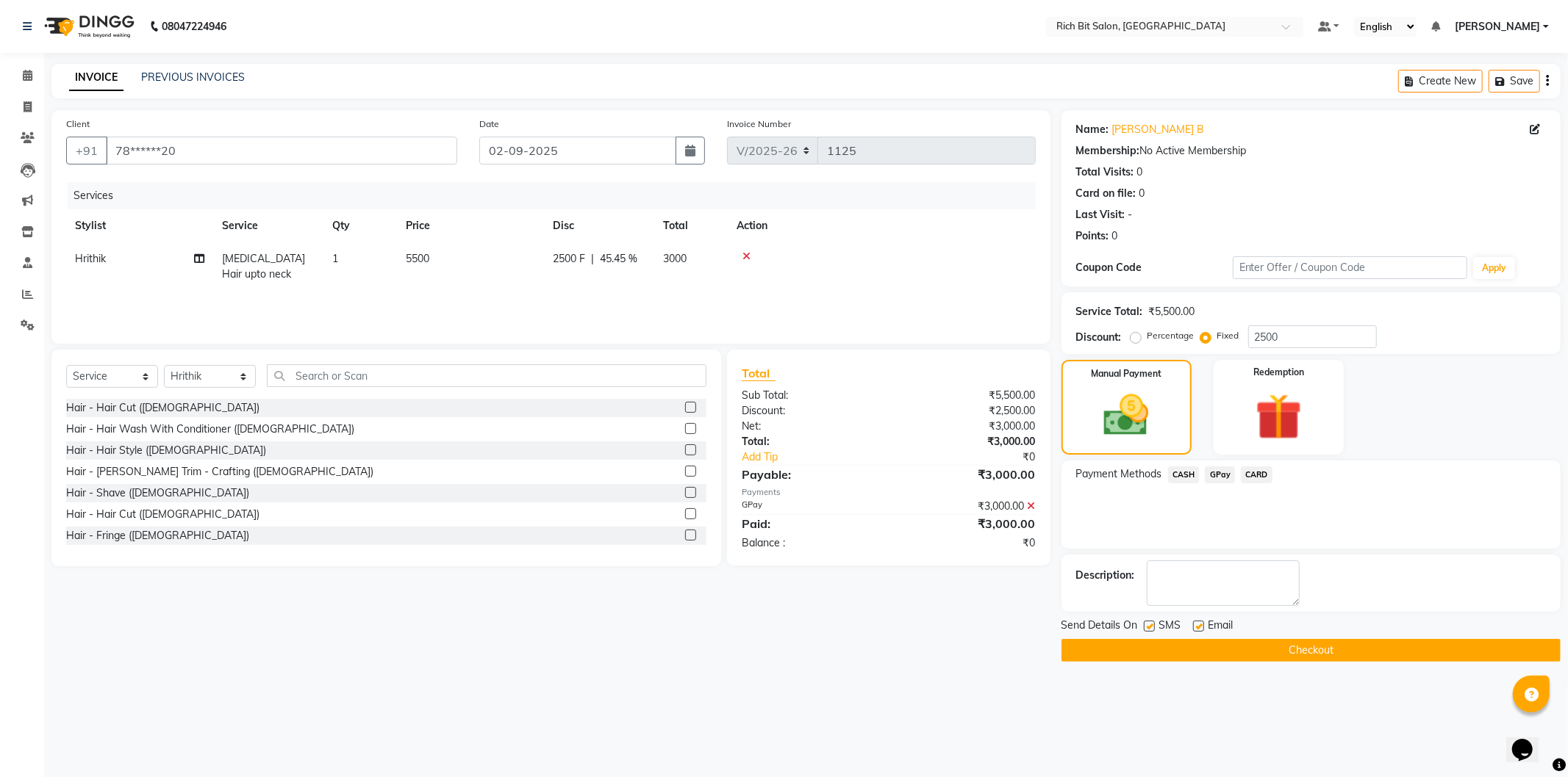
click at [1295, 656] on button "Checkout" at bounding box center [1310, 651] width 499 height 22
